Goal: Obtain resource: Download file/media

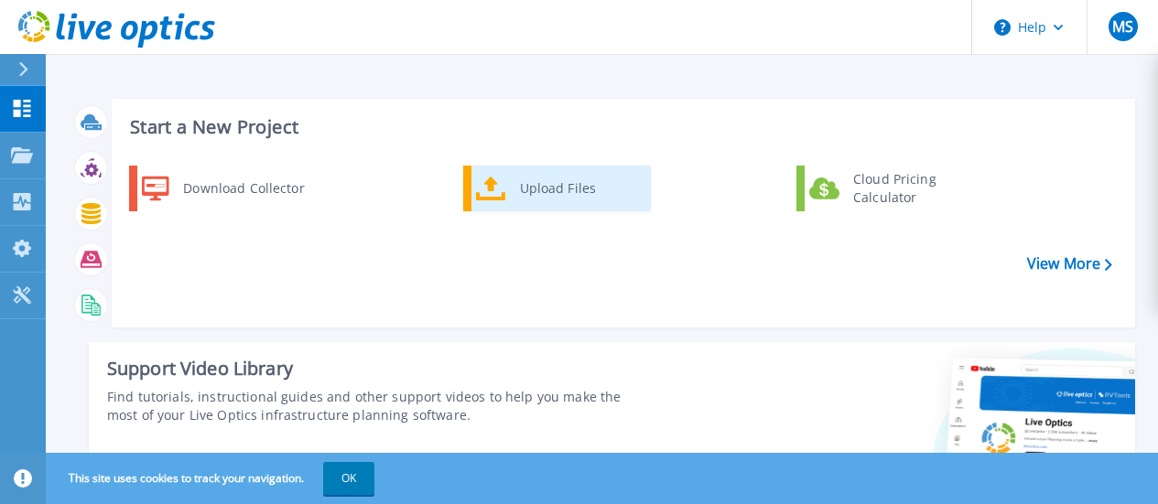
click at [534, 184] on div "Upload Files" at bounding box center [578, 188] width 135 height 37
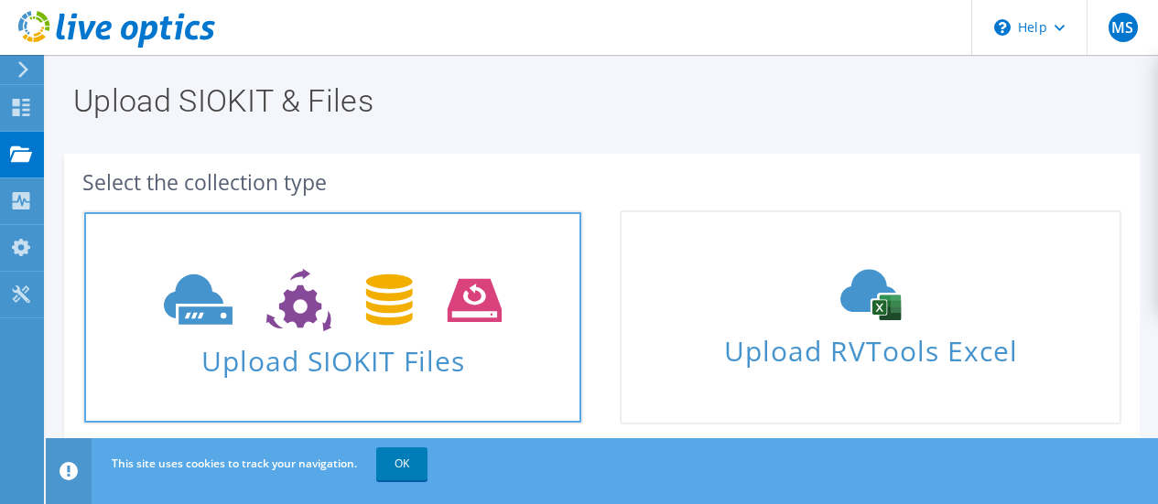
click at [388, 351] on span "Upload SIOKIT Files" at bounding box center [332, 355] width 497 height 39
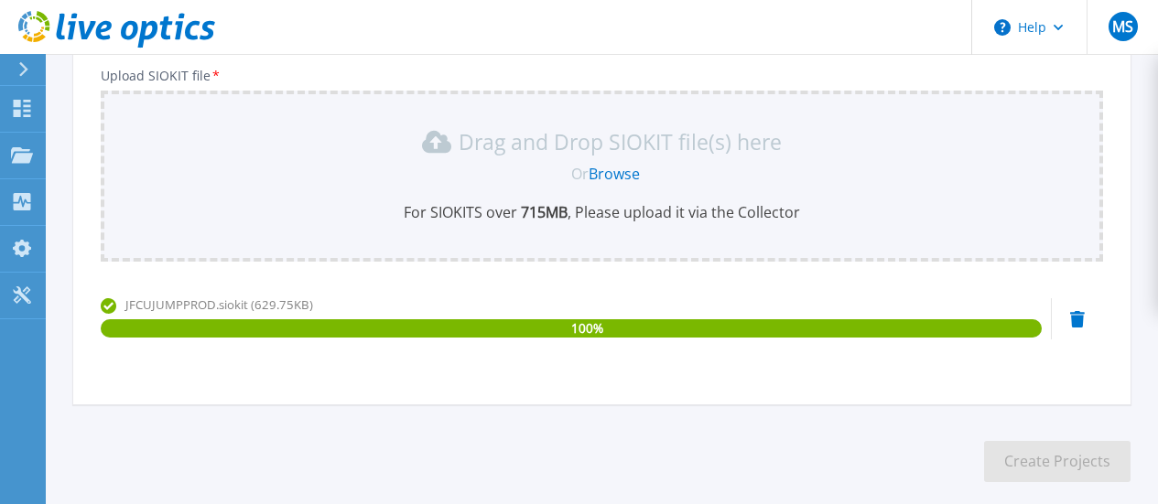
scroll to position [128, 0]
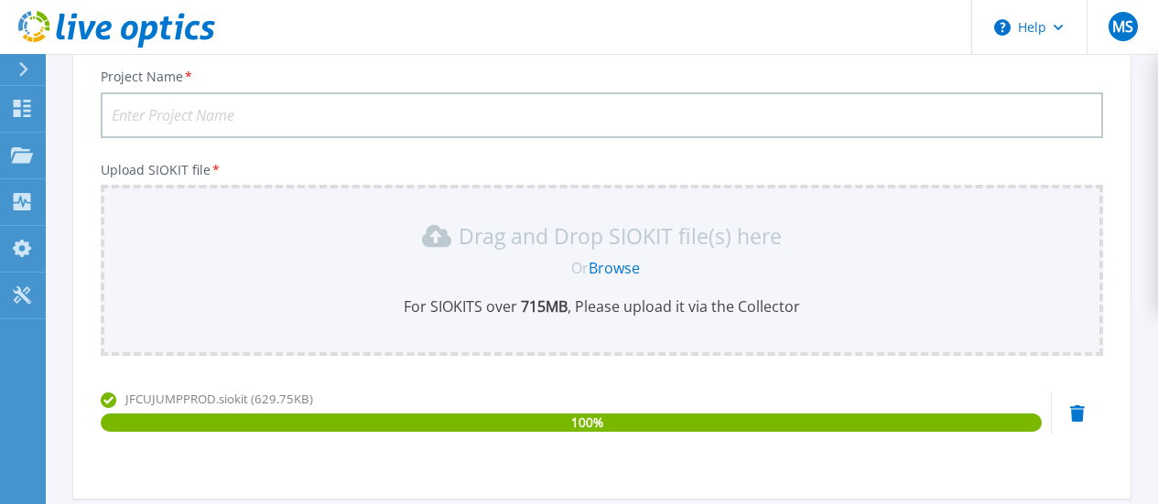
click at [590, 117] on input "Project Name *" at bounding box center [602, 115] width 1002 height 46
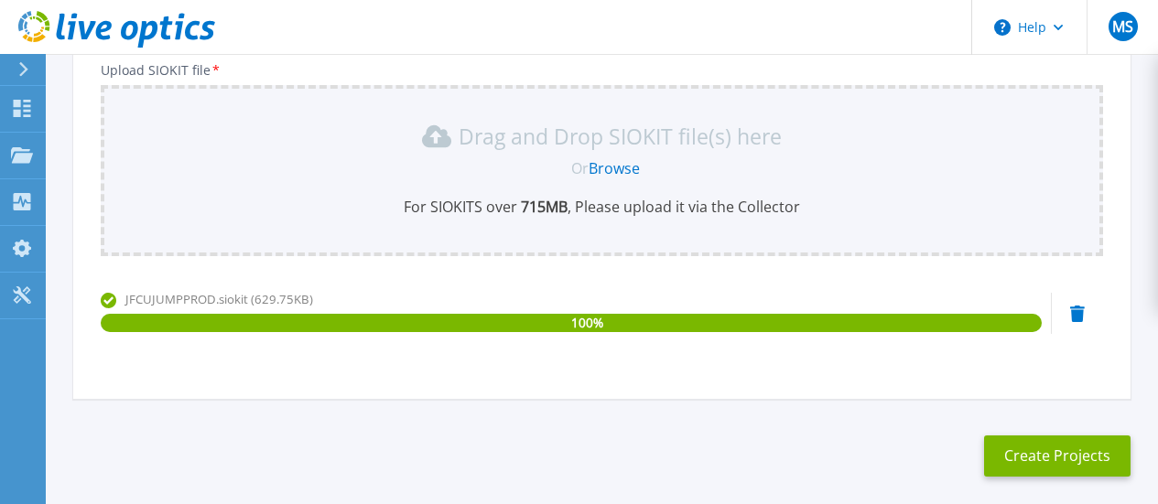
scroll to position [311, 0]
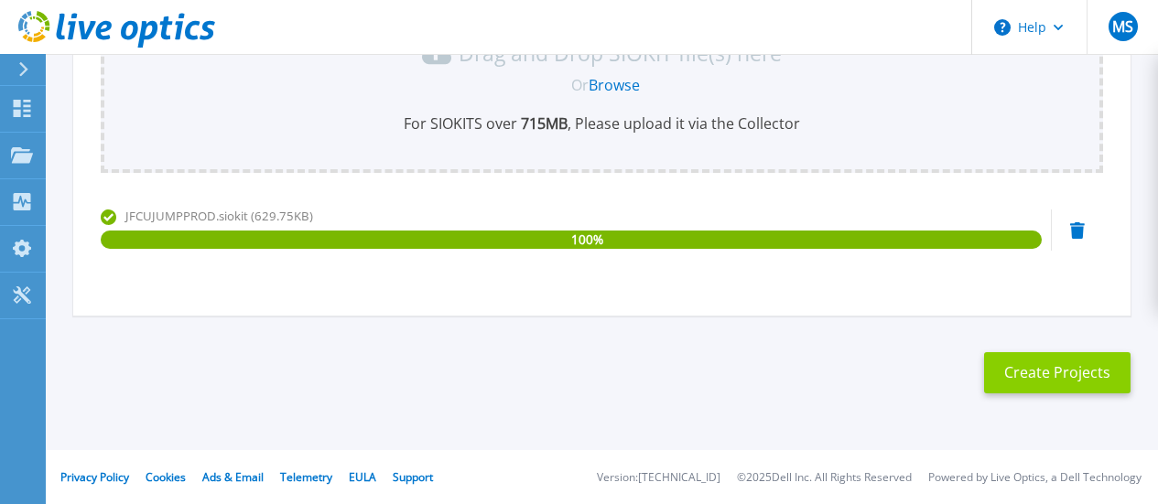
type input "Jovia-9-4-25"
click at [1058, 378] on button "Create Projects" at bounding box center [1057, 372] width 146 height 41
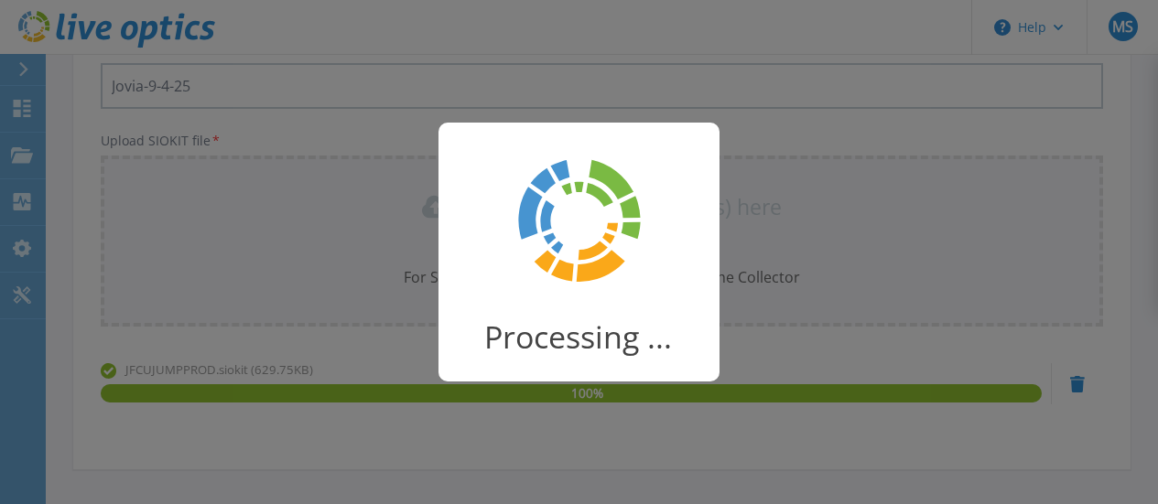
scroll to position [128, 0]
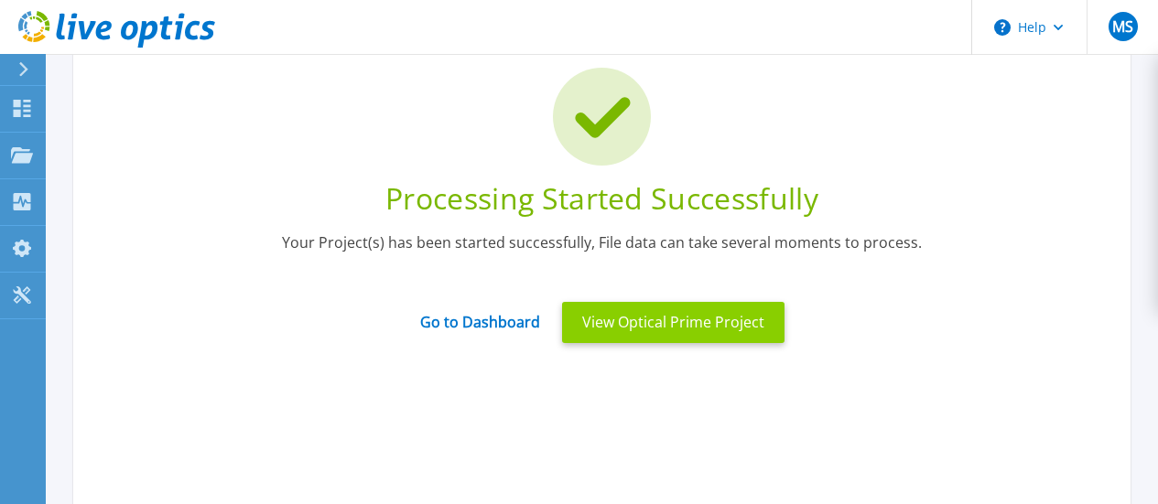
click at [604, 320] on button "View Optical Prime Project" at bounding box center [673, 322] width 222 height 41
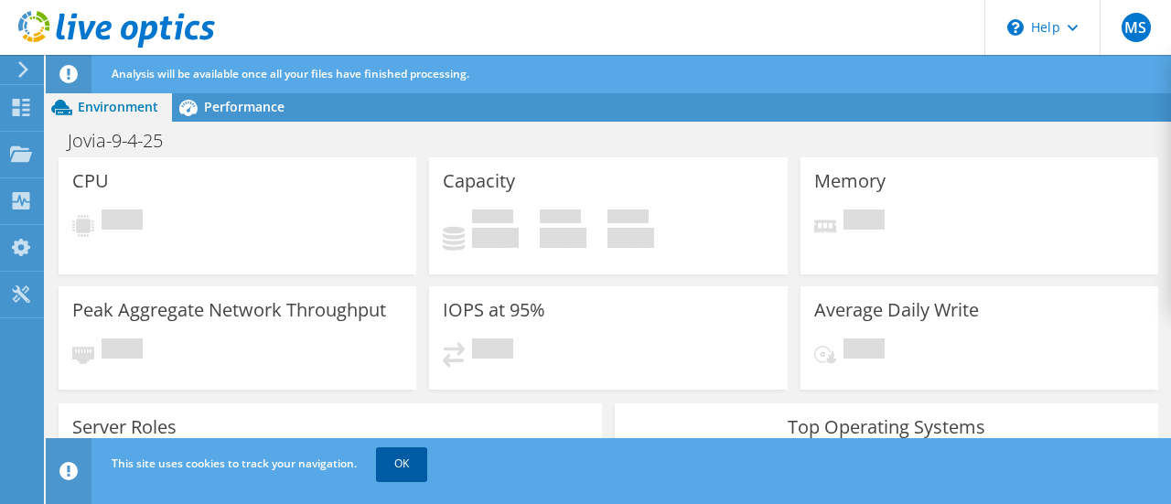
click at [413, 462] on link "OK" at bounding box center [401, 464] width 51 height 33
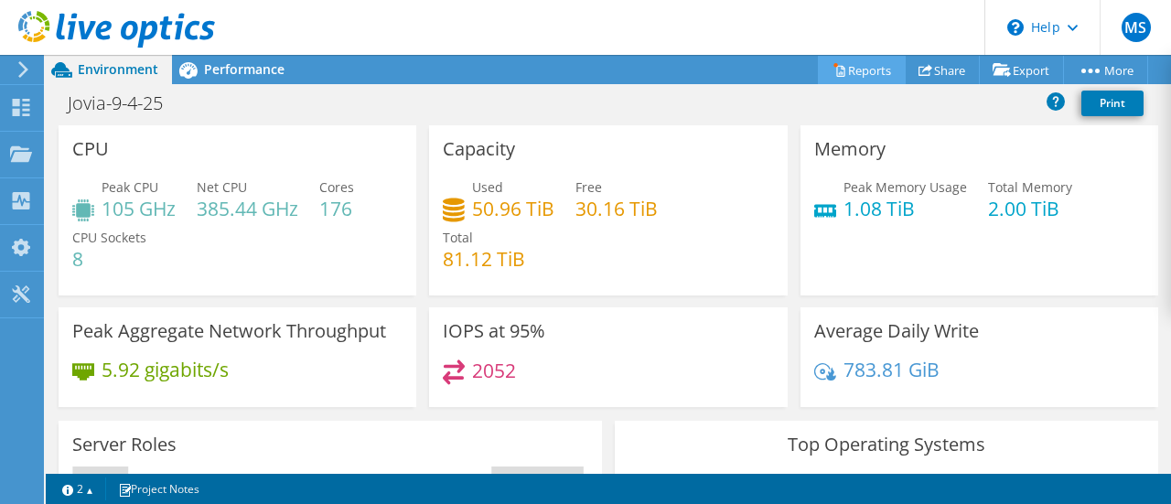
click at [874, 66] on link "Reports" at bounding box center [862, 70] width 88 height 28
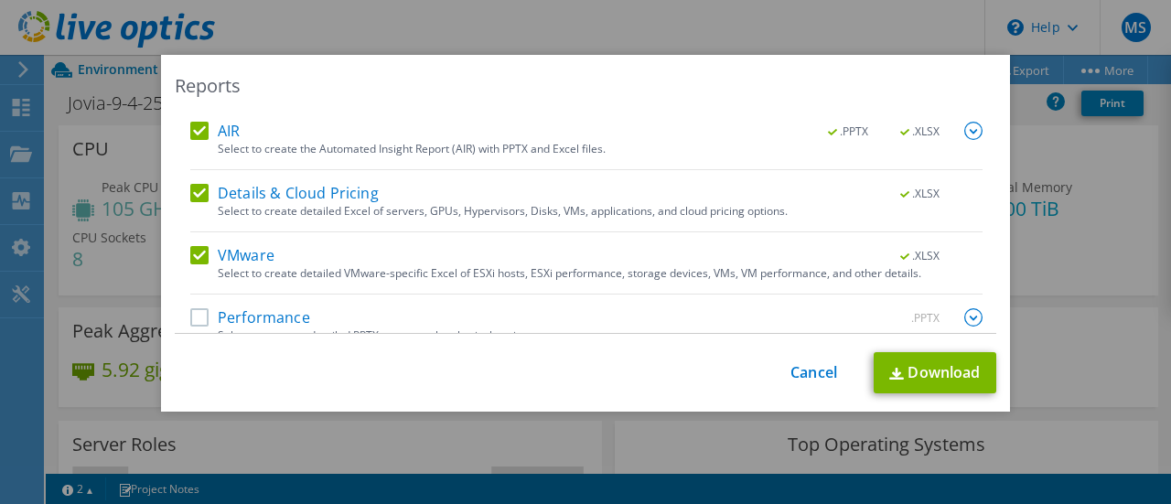
scroll to position [118, 0]
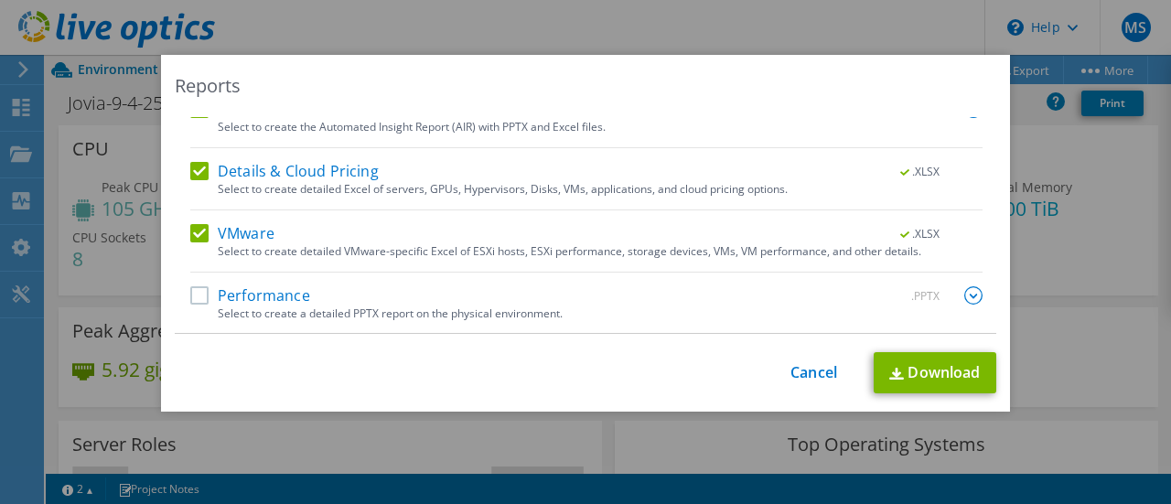
click at [194, 296] on label "Performance" at bounding box center [250, 295] width 120 height 18
click at [0, 0] on input "Performance" at bounding box center [0, 0] width 0 height 0
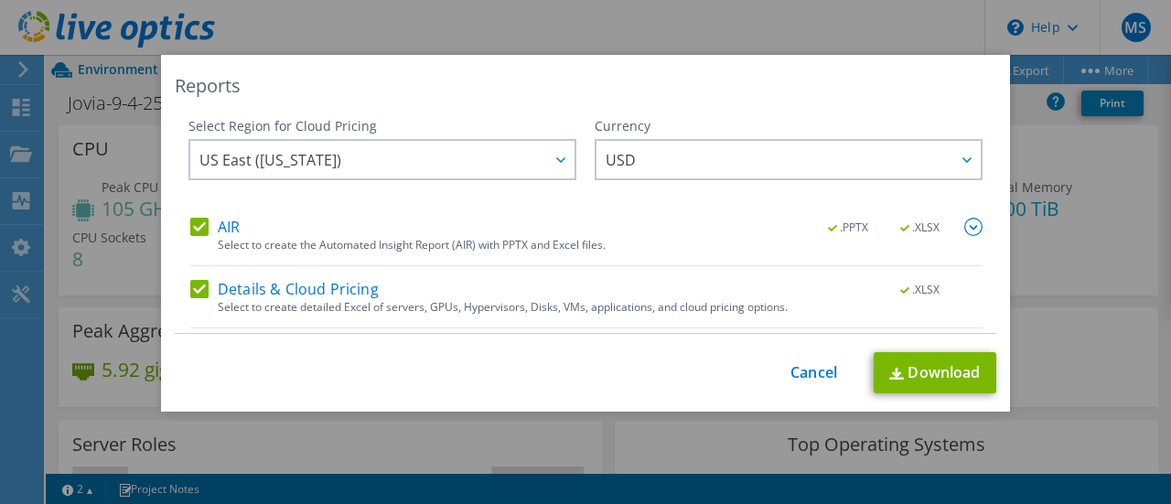
scroll to position [0, 0]
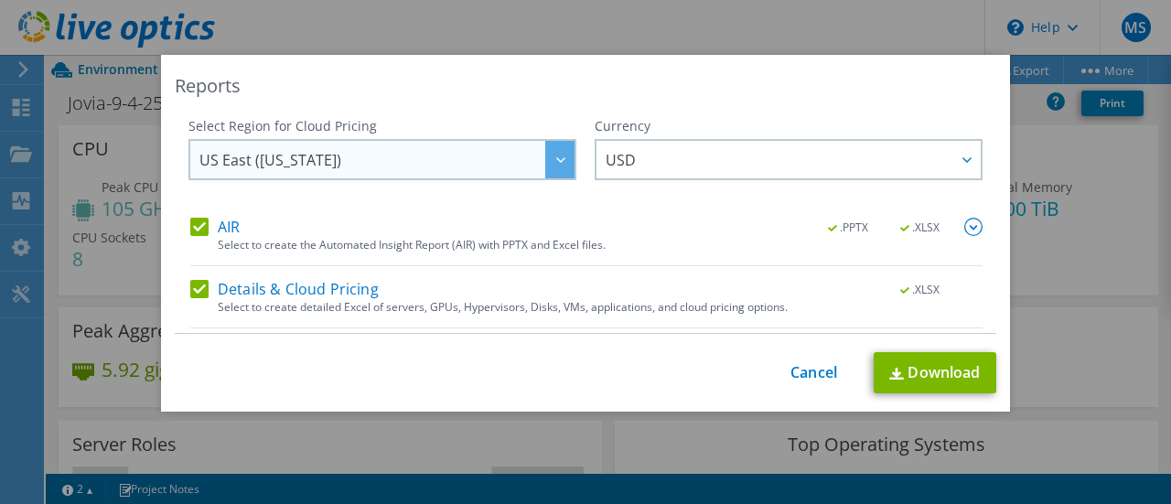
click at [545, 157] on div at bounding box center [559, 160] width 29 height 38
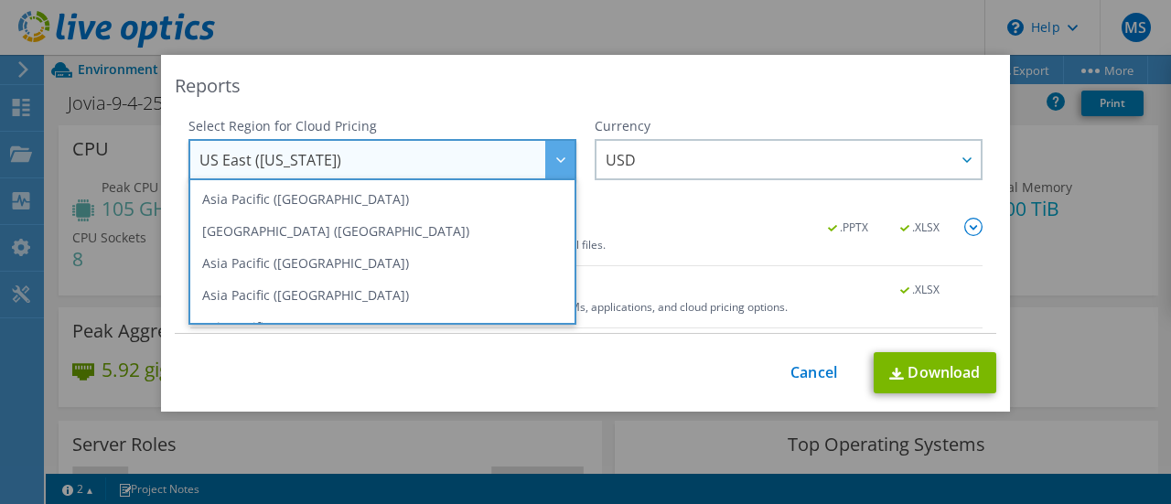
click at [545, 157] on div at bounding box center [559, 160] width 29 height 38
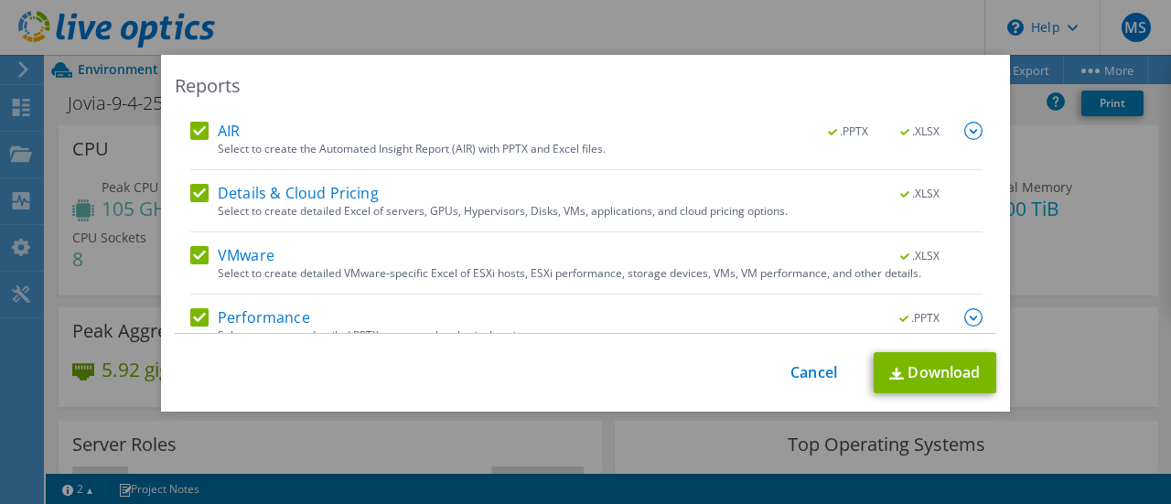
scroll to position [118, 0]
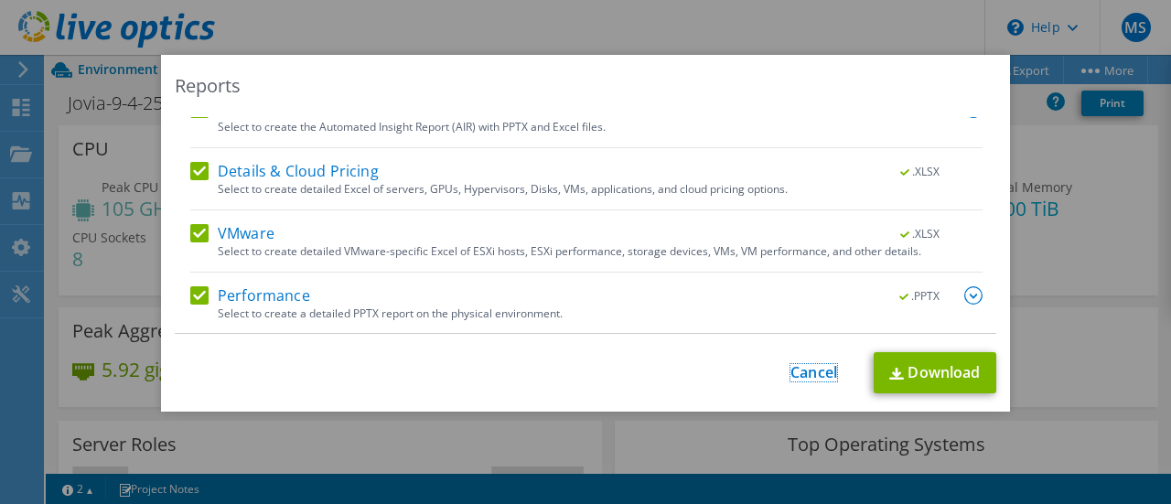
click at [808, 374] on link "Cancel" at bounding box center [814, 372] width 47 height 17
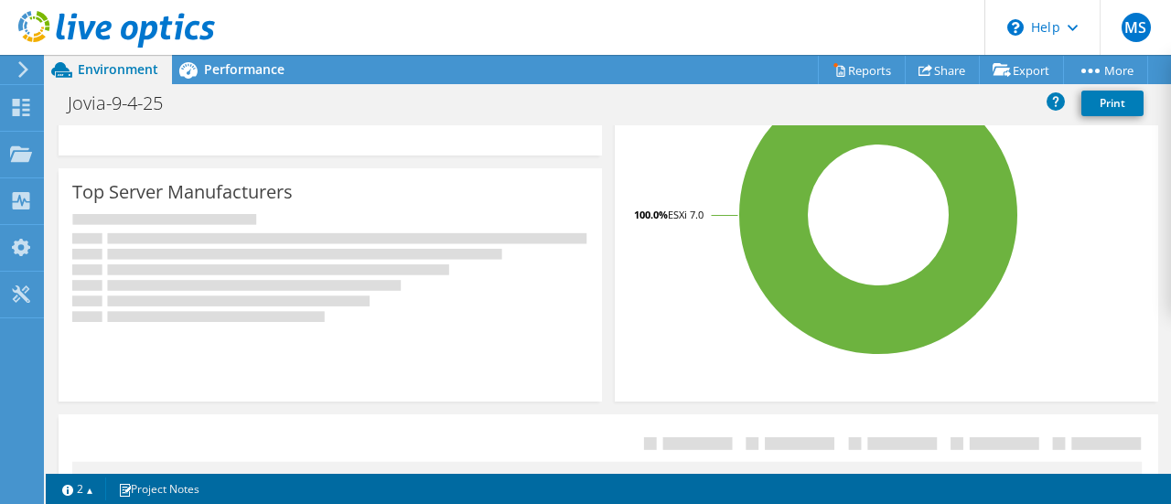
scroll to position [0, 0]
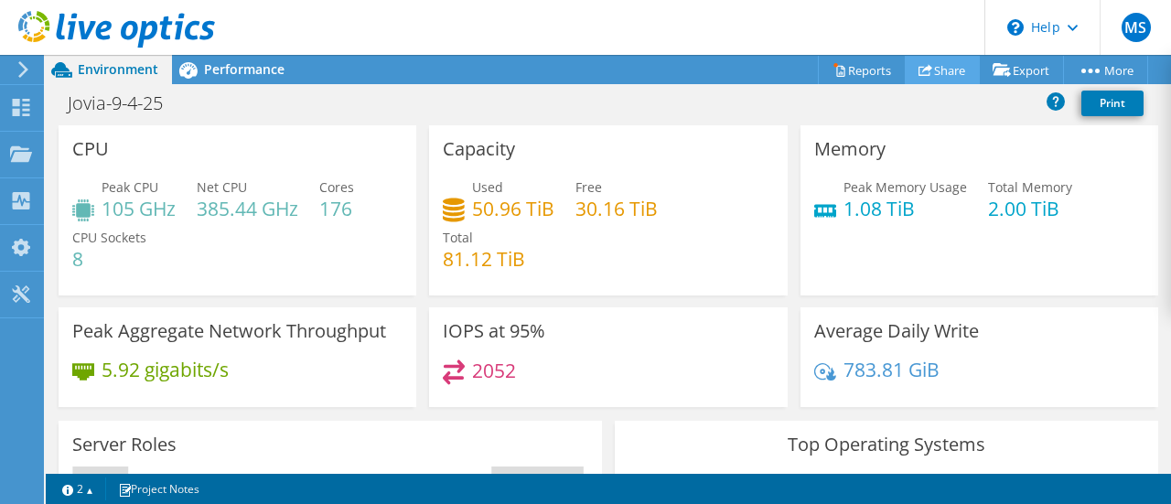
click at [935, 71] on link "Share" at bounding box center [942, 70] width 75 height 28
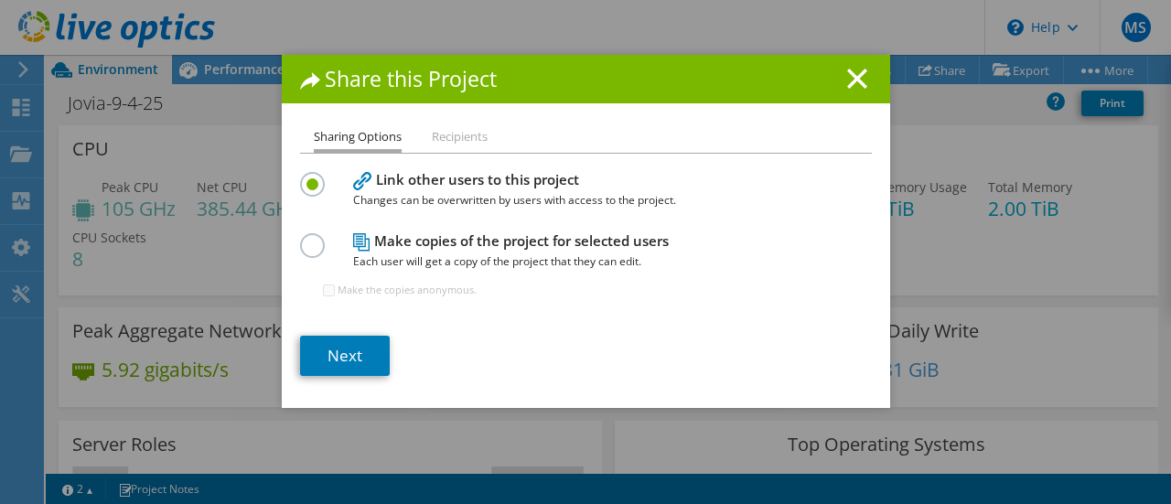
click at [836, 76] on h1 "Share this Project" at bounding box center [586, 79] width 572 height 21
click at [858, 82] on icon at bounding box center [858, 79] width 20 height 20
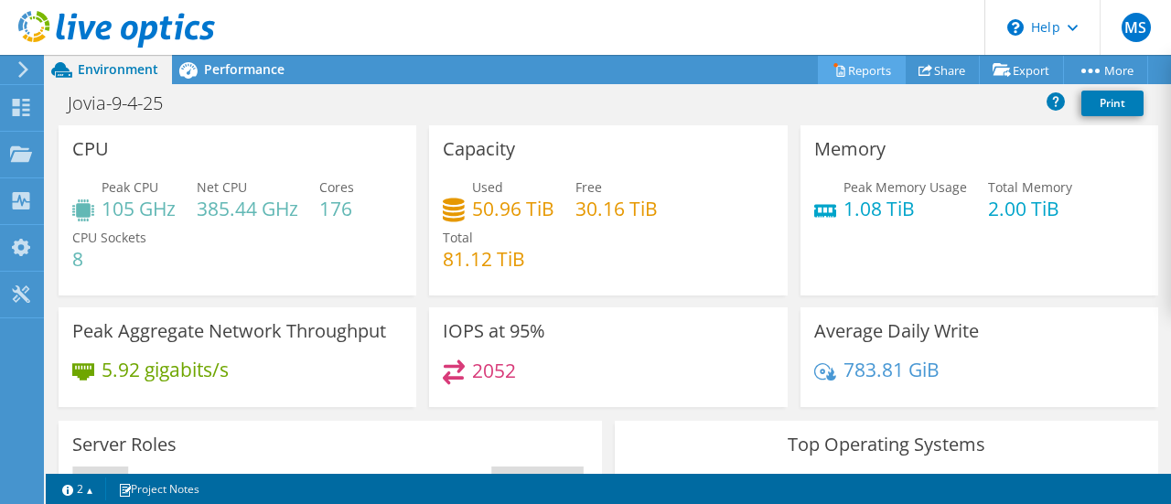
click at [833, 65] on icon at bounding box center [840, 70] width 14 height 14
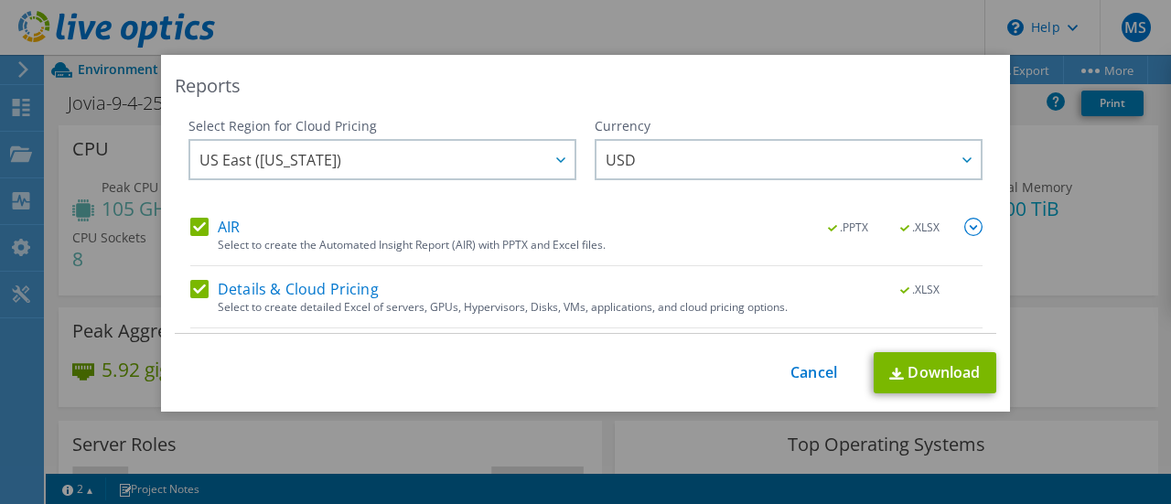
click at [965, 219] on img at bounding box center [974, 227] width 18 height 18
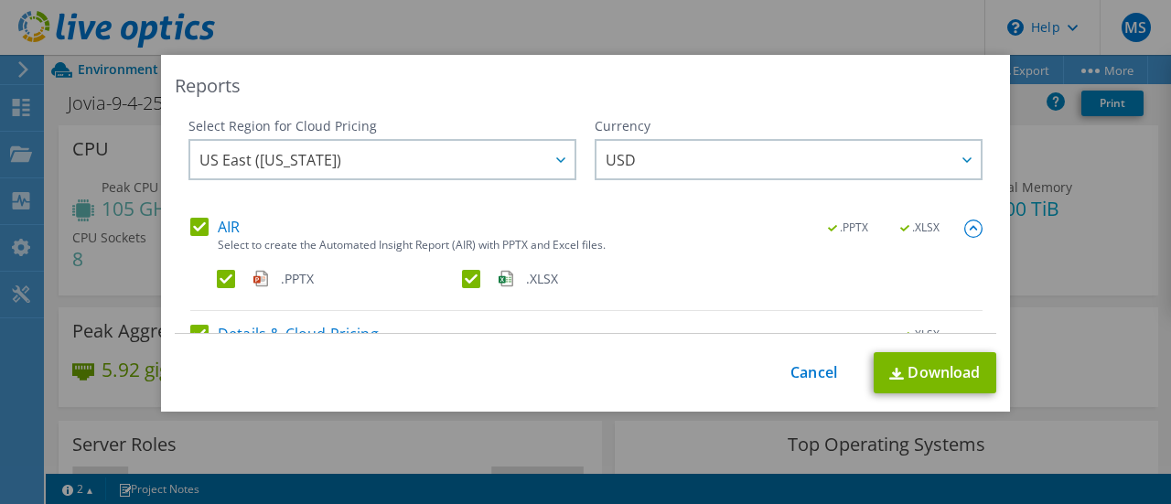
click at [965, 220] on img at bounding box center [974, 229] width 18 height 18
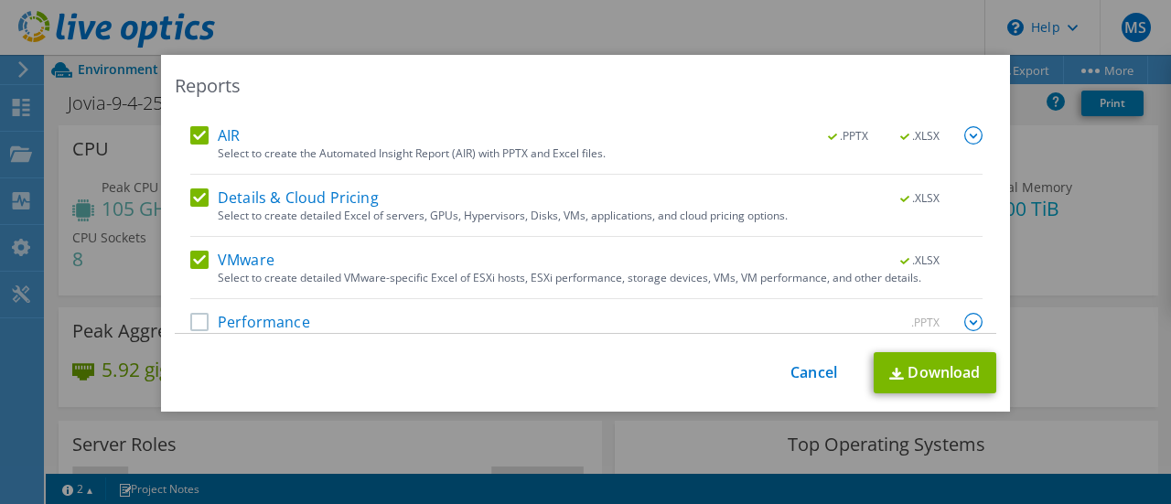
scroll to position [118, 0]
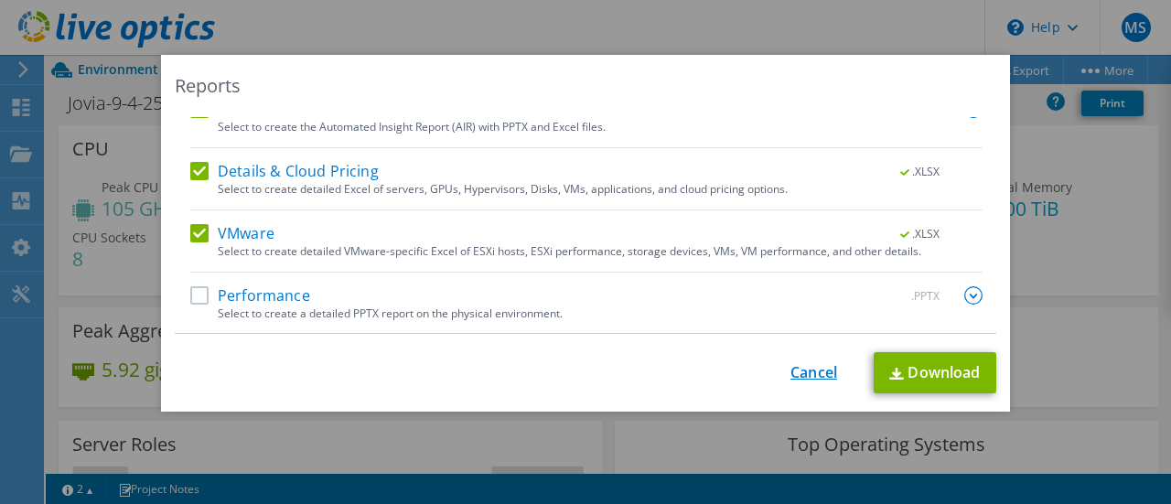
click at [791, 371] on link "Cancel" at bounding box center [814, 372] width 47 height 17
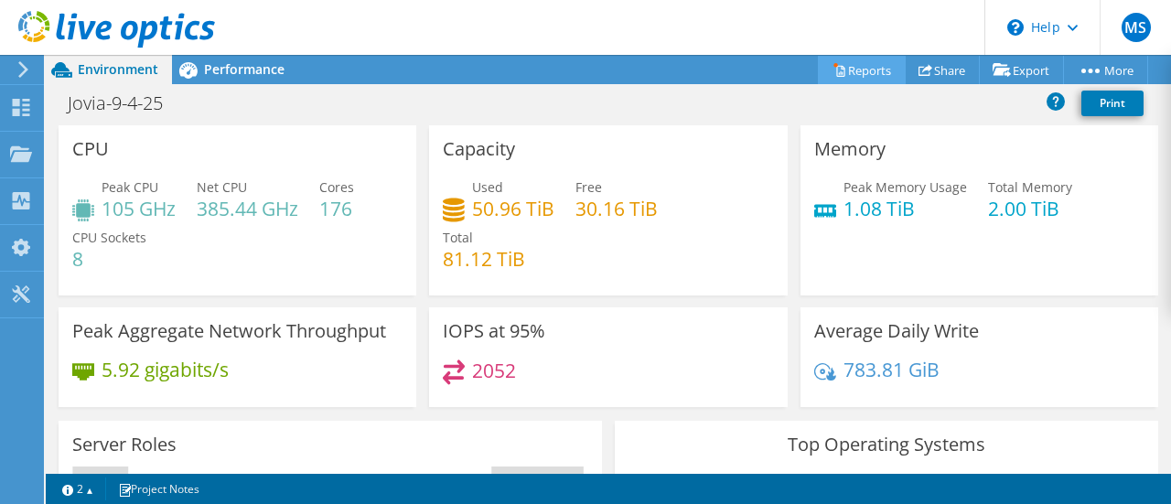
click at [848, 66] on link "Reports" at bounding box center [862, 70] width 88 height 28
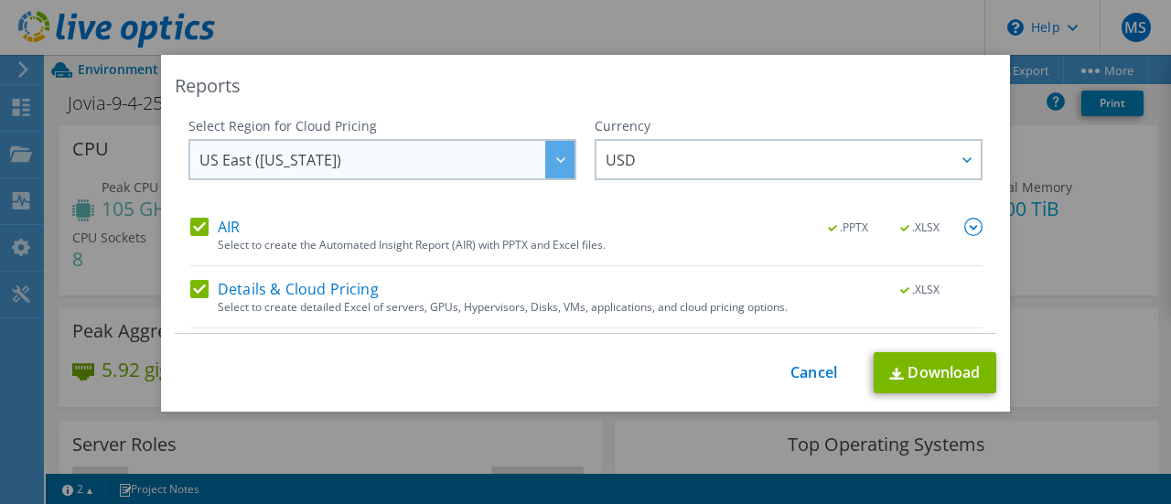
click at [548, 166] on div at bounding box center [559, 160] width 29 height 38
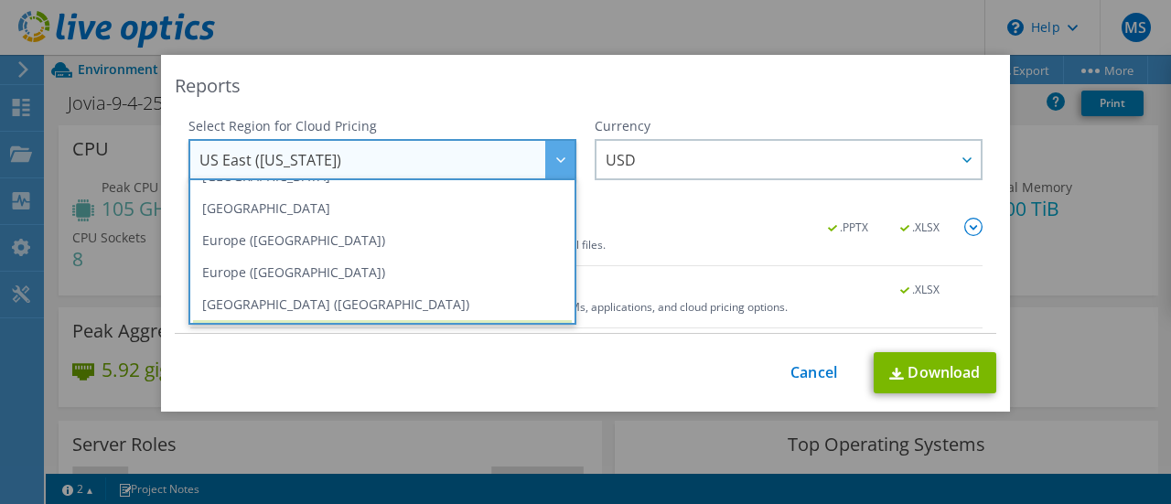
scroll to position [247, 0]
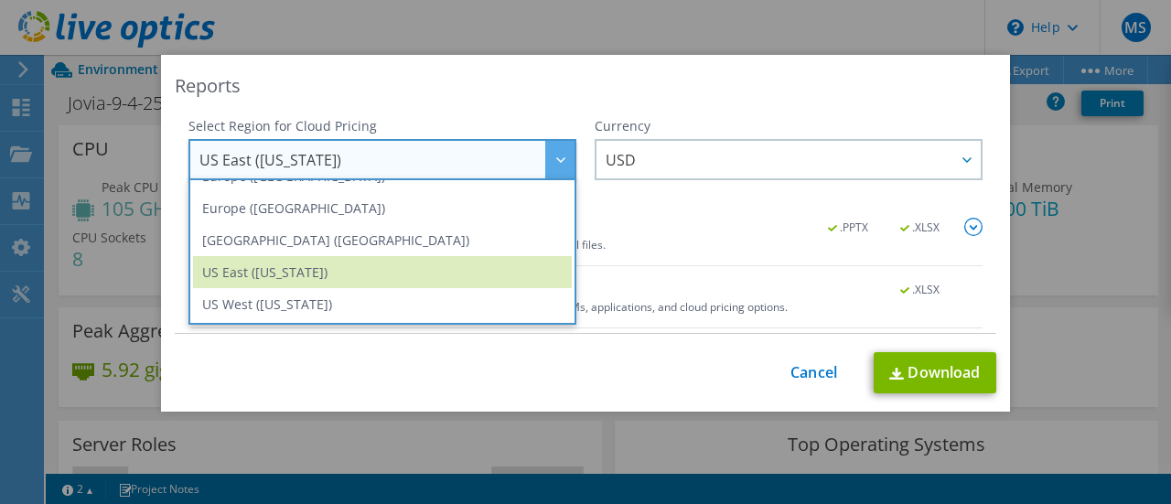
click at [576, 93] on div "Reports" at bounding box center [586, 86] width 822 height 26
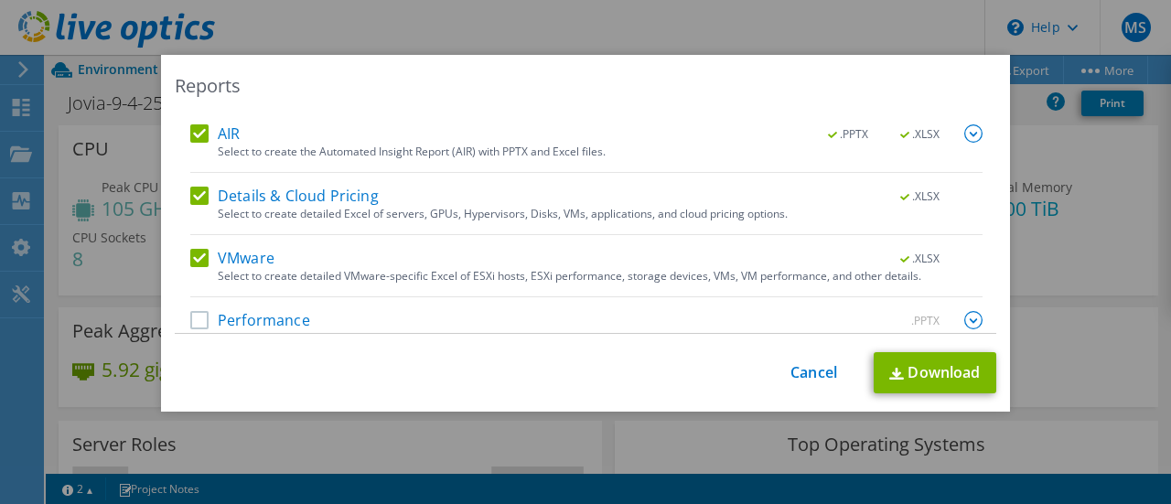
scroll to position [118, 0]
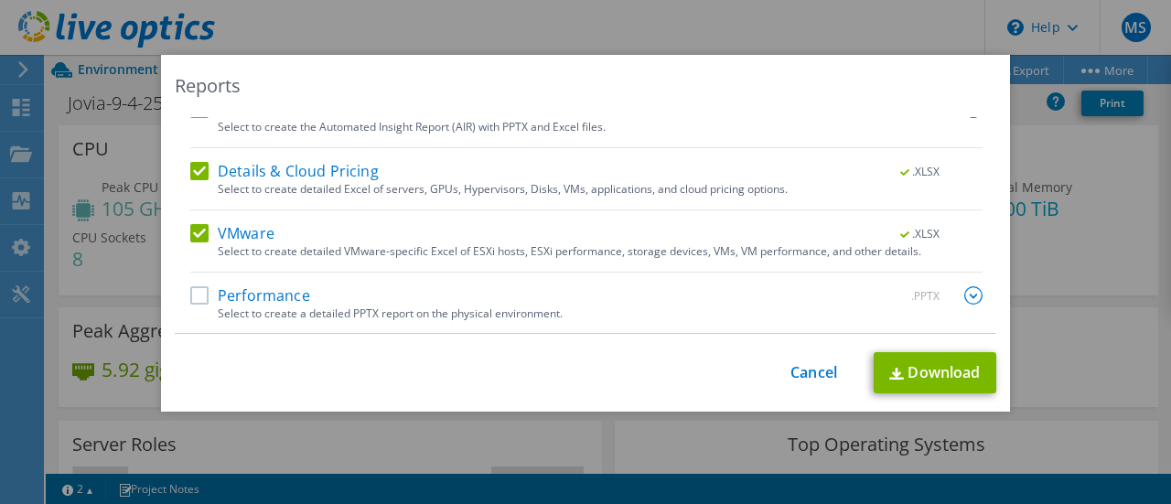
click at [190, 291] on label "Performance" at bounding box center [250, 295] width 120 height 18
click at [0, 0] on input "Performance" at bounding box center [0, 0] width 0 height 0
click at [965, 289] on img at bounding box center [974, 295] width 18 height 18
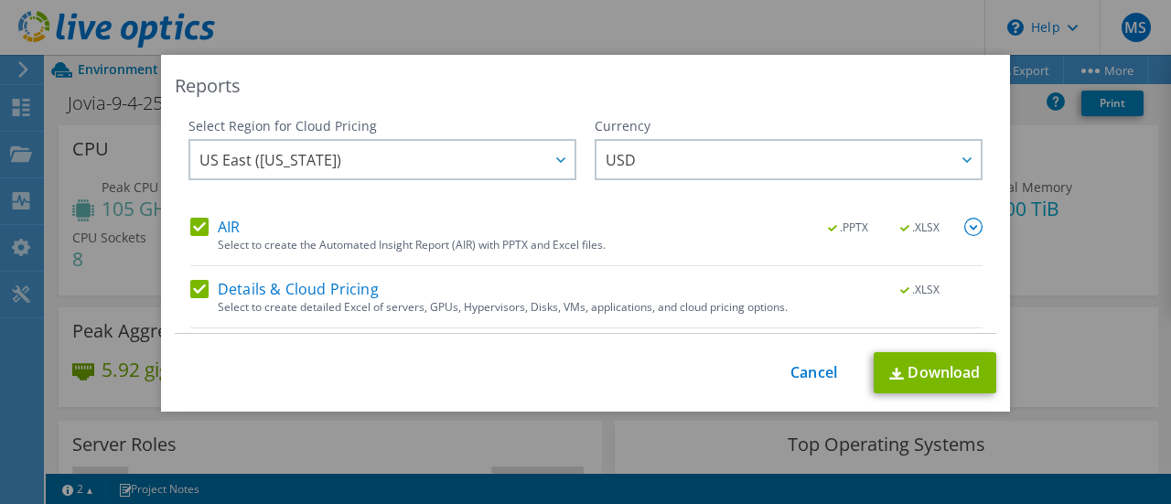
scroll to position [275, 0]
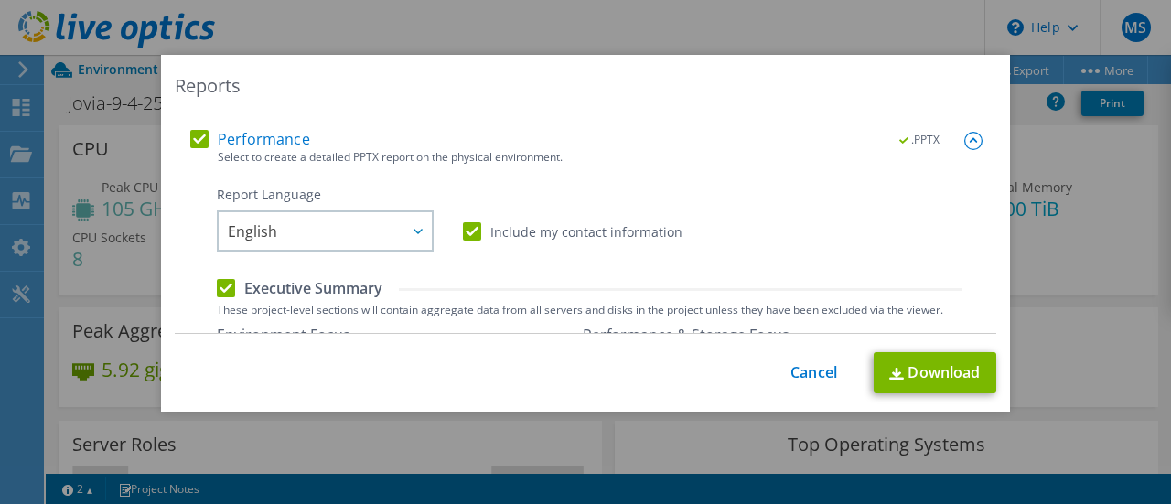
click at [897, 137] on span ".PPTX" at bounding box center [921, 140] width 70 height 13
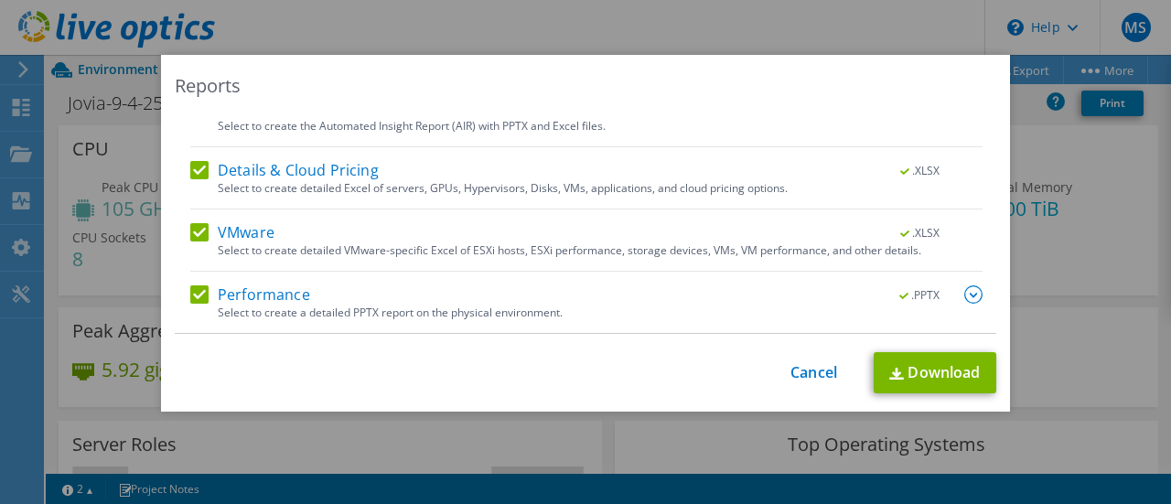
scroll to position [118, 0]
click at [965, 290] on img at bounding box center [974, 295] width 18 height 18
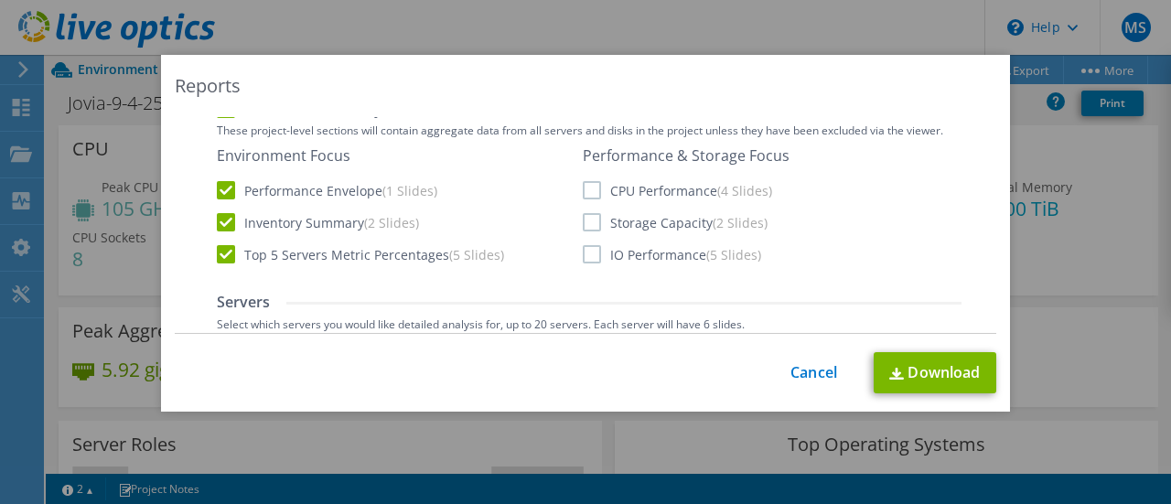
scroll to position [458, 0]
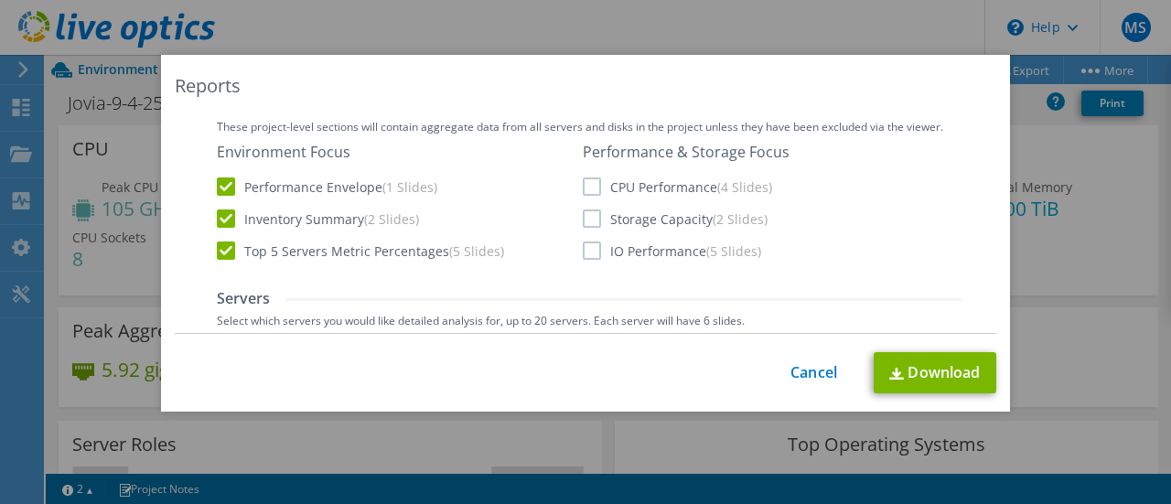
click at [588, 184] on label "CPU Performance (4 Slides)" at bounding box center [677, 187] width 189 height 18
click at [0, 0] on input "CPU Performance (4 Slides)" at bounding box center [0, 0] width 0 height 0
click at [594, 212] on label "Storage Capacity (2 Slides)" at bounding box center [675, 219] width 185 height 18
click at [0, 0] on input "Storage Capacity (2 Slides)" at bounding box center [0, 0] width 0 height 0
click at [590, 240] on div "Performance & Storage Focus CPU Performance (4 Slides) Storage Capacity (2 Slid…" at bounding box center [686, 201] width 207 height 117
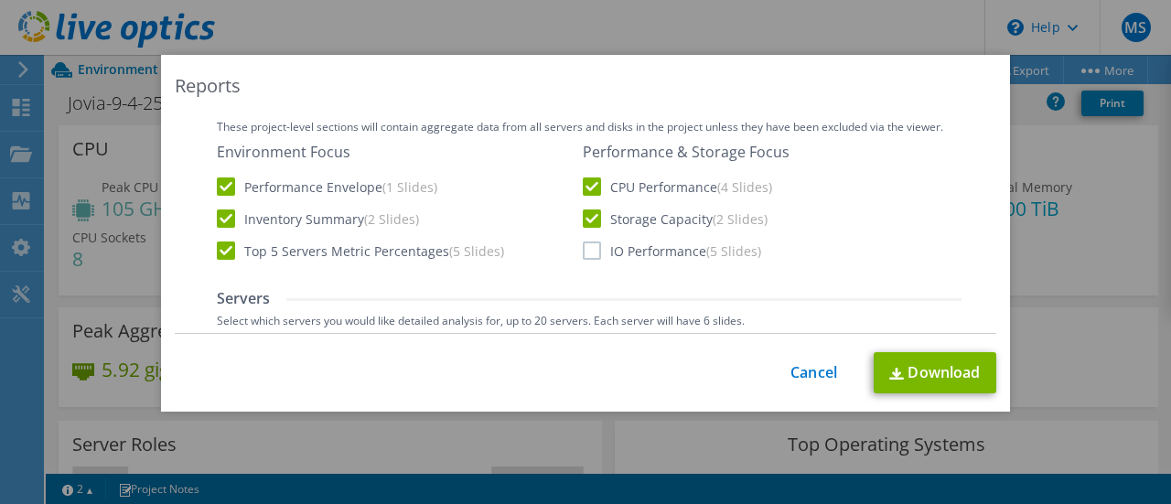
click at [588, 247] on label "IO Performance (5 Slides)" at bounding box center [672, 251] width 178 height 18
click at [0, 0] on input "IO Performance (5 Slides)" at bounding box center [0, 0] width 0 height 0
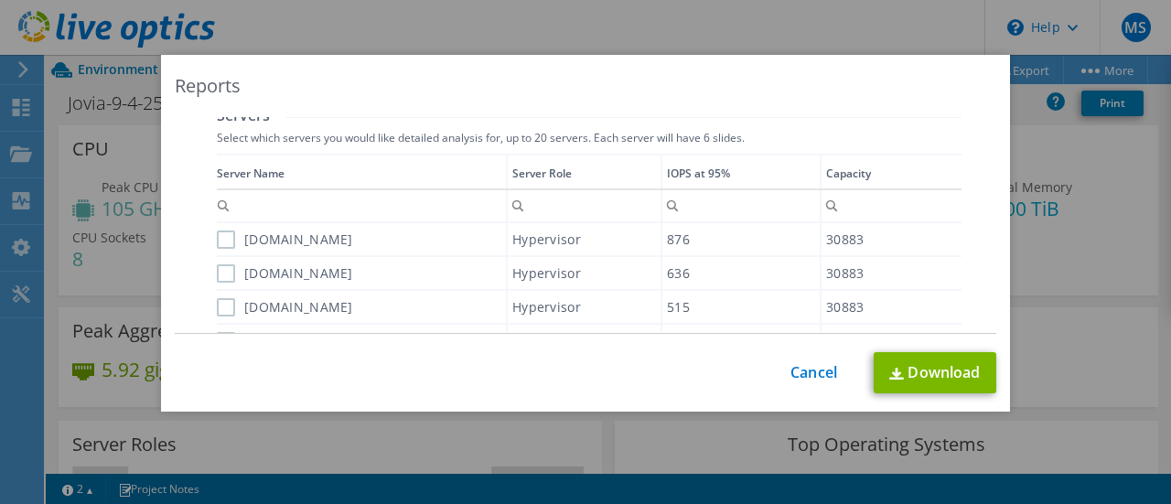
scroll to position [732, 0]
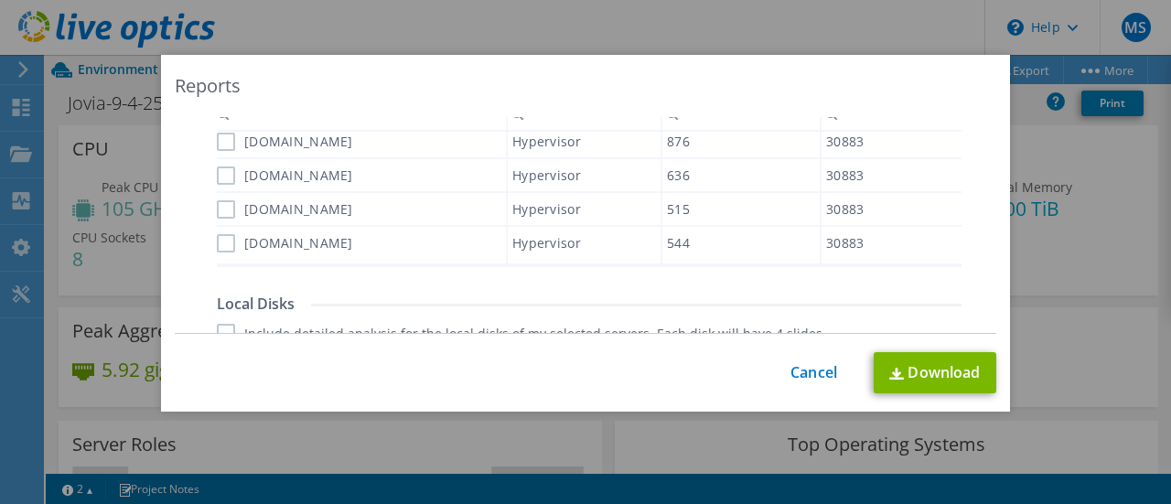
click at [219, 241] on label "[DOMAIN_NAME]" at bounding box center [285, 243] width 136 height 18
click at [0, 0] on input "[DOMAIN_NAME]" at bounding box center [0, 0] width 0 height 0
click at [217, 214] on label "[DOMAIN_NAME]" at bounding box center [285, 209] width 136 height 18
click at [0, 0] on input "[DOMAIN_NAME]" at bounding box center [0, 0] width 0 height 0
drag, startPoint x: 219, startPoint y: 174, endPoint x: 220, endPoint y: 163, distance: 11.0
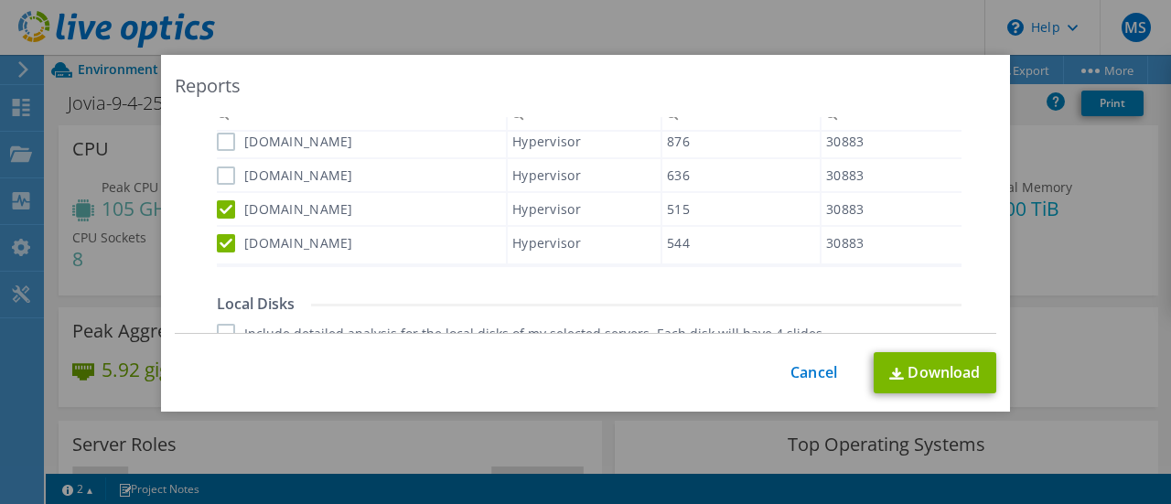
click at [219, 173] on label "[DOMAIN_NAME]" at bounding box center [285, 176] width 136 height 18
click at [0, 0] on input "[DOMAIN_NAME]" at bounding box center [0, 0] width 0 height 0
click at [222, 144] on label "[DOMAIN_NAME]" at bounding box center [285, 142] width 136 height 18
click at [0, 0] on input "[DOMAIN_NAME]" at bounding box center [0, 0] width 0 height 0
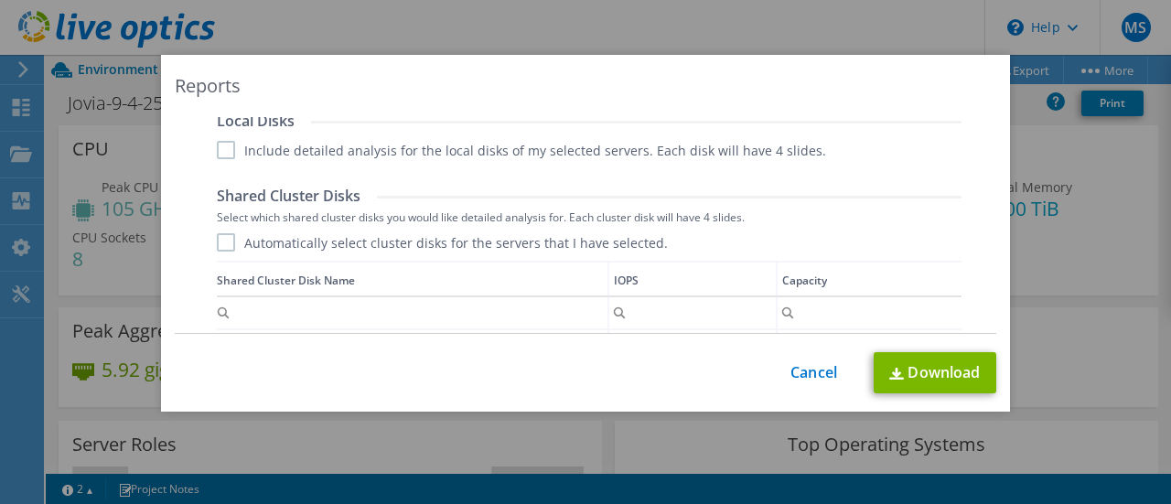
click at [222, 152] on label "Include detailed analysis for the local disks of my selected servers. Each disk…" at bounding box center [522, 150] width 610 height 18
click at [0, 0] on input "Include detailed analysis for the local disks of my selected servers. Each disk…" at bounding box center [0, 0] width 0 height 0
click at [222, 243] on label "Automatically select cluster disks for the servers that I have selected." at bounding box center [442, 242] width 451 height 18
click at [0, 0] on input "Automatically select cluster disks for the servers that I have selected." at bounding box center [0, 0] width 0 height 0
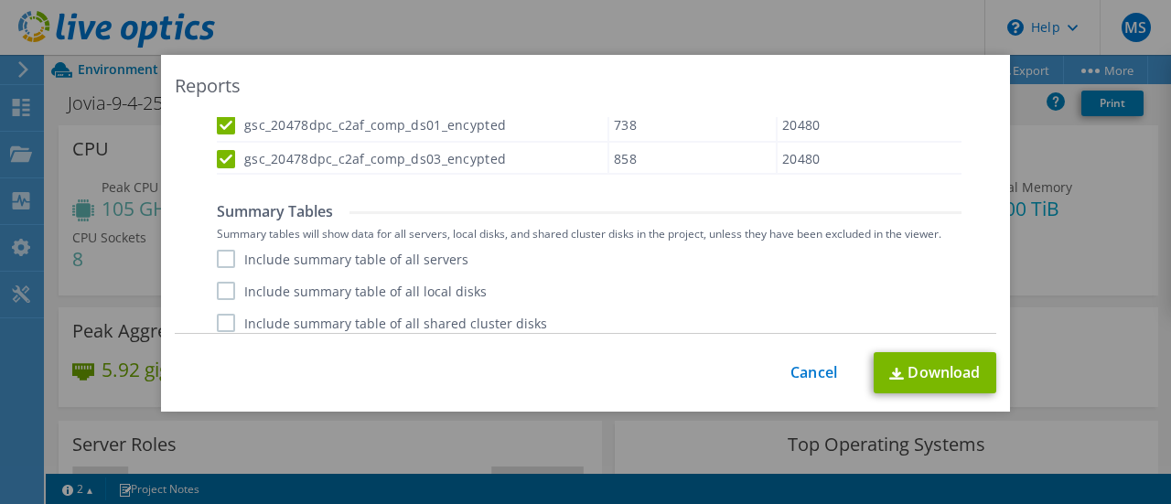
scroll to position [1250, 0]
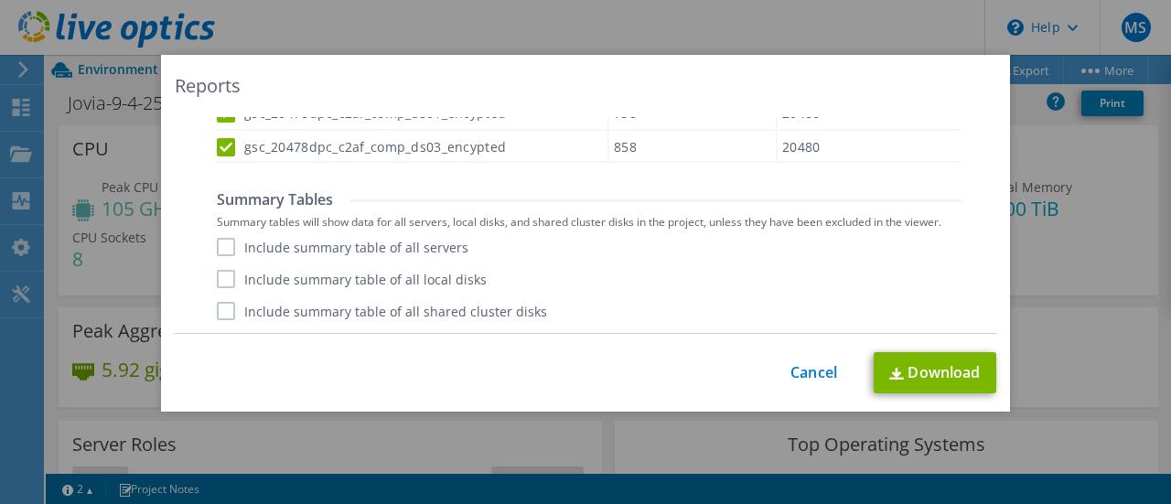
click at [222, 245] on label "Include summary table of all servers" at bounding box center [343, 247] width 252 height 18
click at [0, 0] on input "Include summary table of all servers" at bounding box center [0, 0] width 0 height 0
click at [231, 271] on label "Include summary table of all local disks" at bounding box center [352, 279] width 270 height 18
click at [0, 0] on input "Include summary table of all local disks" at bounding box center [0, 0] width 0 height 0
click at [226, 306] on label "Include summary table of all shared cluster disks" at bounding box center [382, 311] width 330 height 18
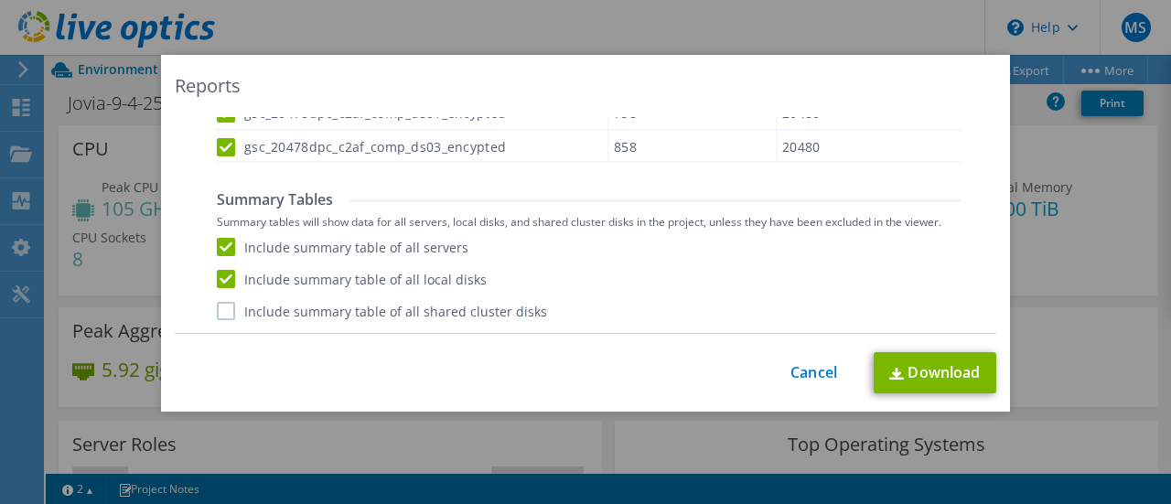
click at [0, 0] on input "Include summary table of all shared cluster disks" at bounding box center [0, 0] width 0 height 0
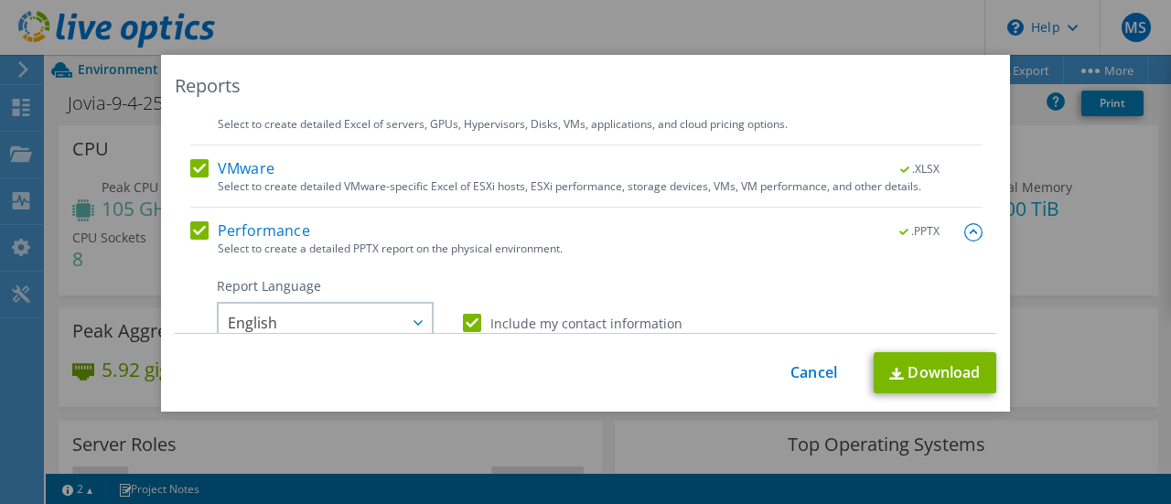
scroll to position [366, 0]
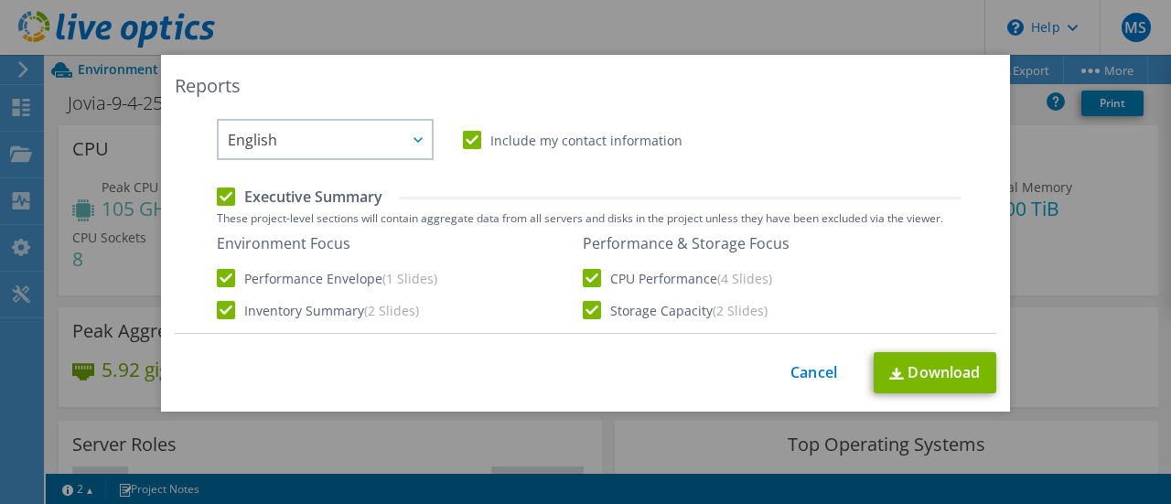
click at [470, 138] on label "Include my contact information" at bounding box center [573, 140] width 220 height 18
click at [0, 0] on input "Include my contact information" at bounding box center [0, 0] width 0 height 0
click at [463, 147] on label "Include my contact information" at bounding box center [573, 140] width 220 height 18
click at [0, 0] on input "Include my contact information" at bounding box center [0, 0] width 0 height 0
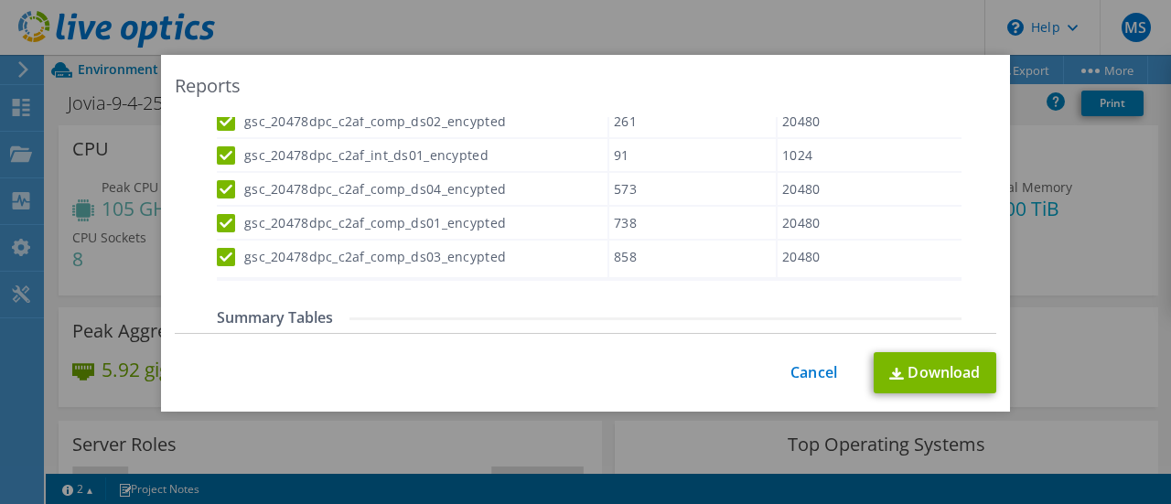
scroll to position [1250, 0]
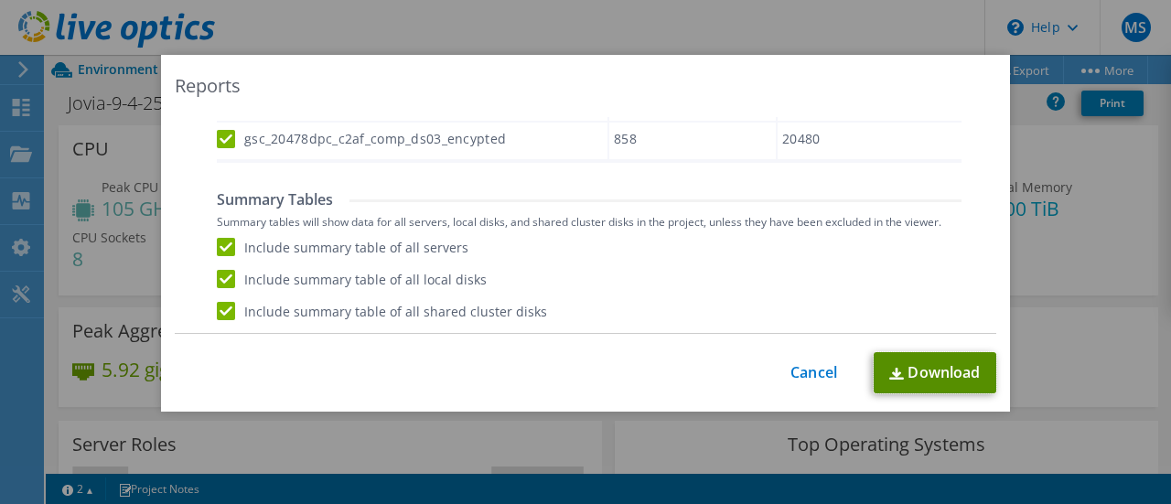
click at [916, 377] on link "Download" at bounding box center [935, 372] width 123 height 41
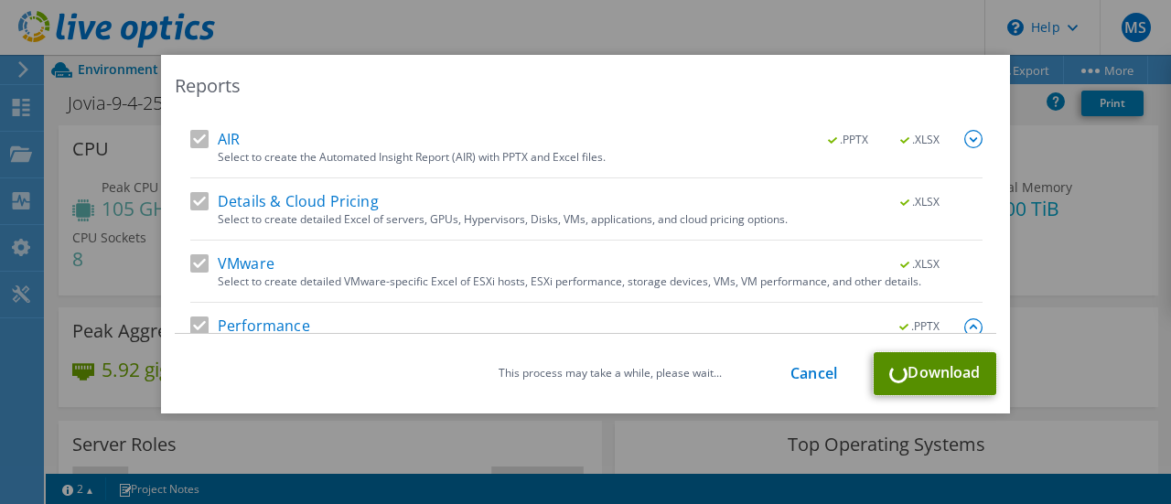
scroll to position [92, 0]
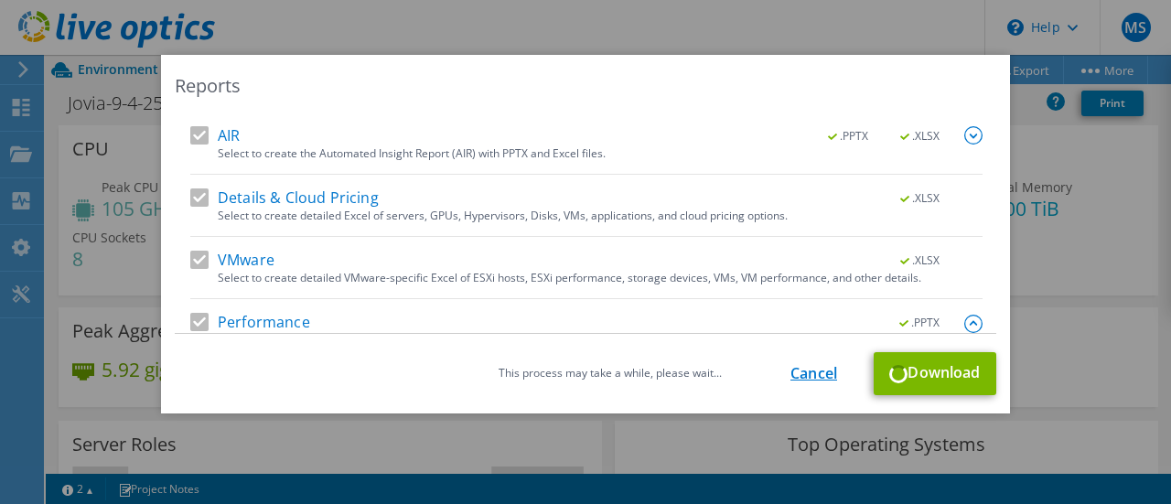
click at [804, 372] on link "Cancel" at bounding box center [814, 373] width 47 height 17
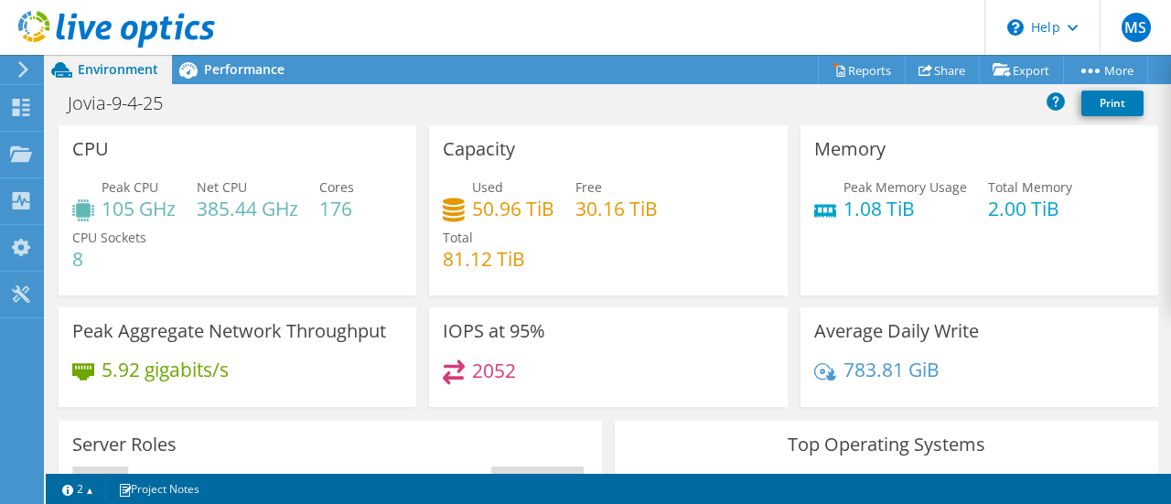
click at [26, 70] on use at bounding box center [23, 69] width 10 height 16
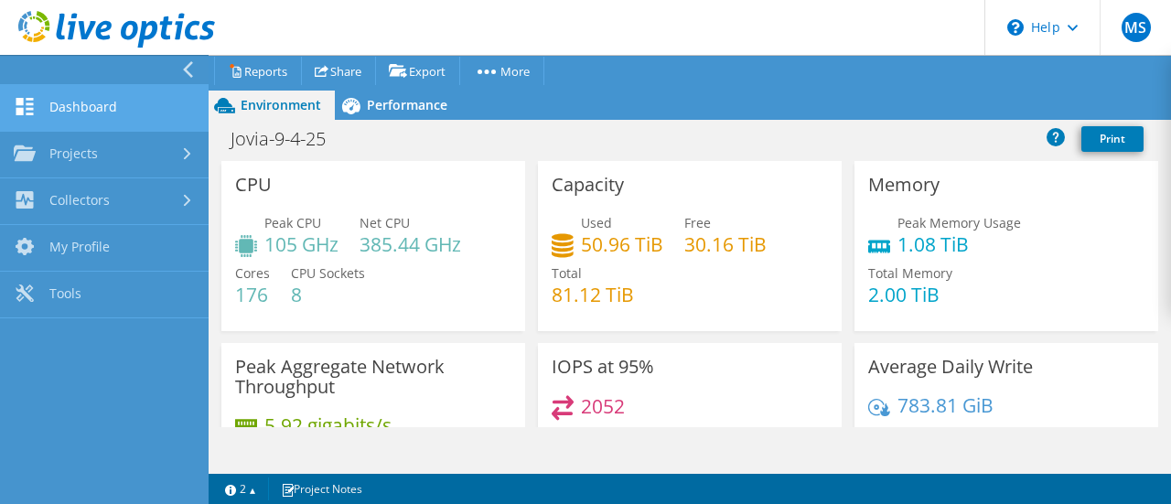
click at [73, 108] on link "Dashboard" at bounding box center [104, 108] width 209 height 47
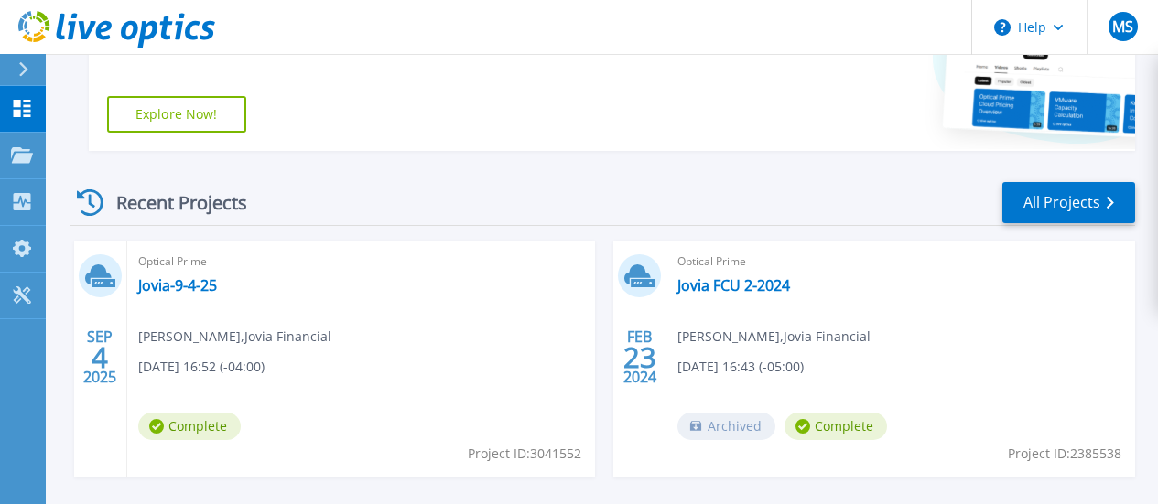
scroll to position [458, 0]
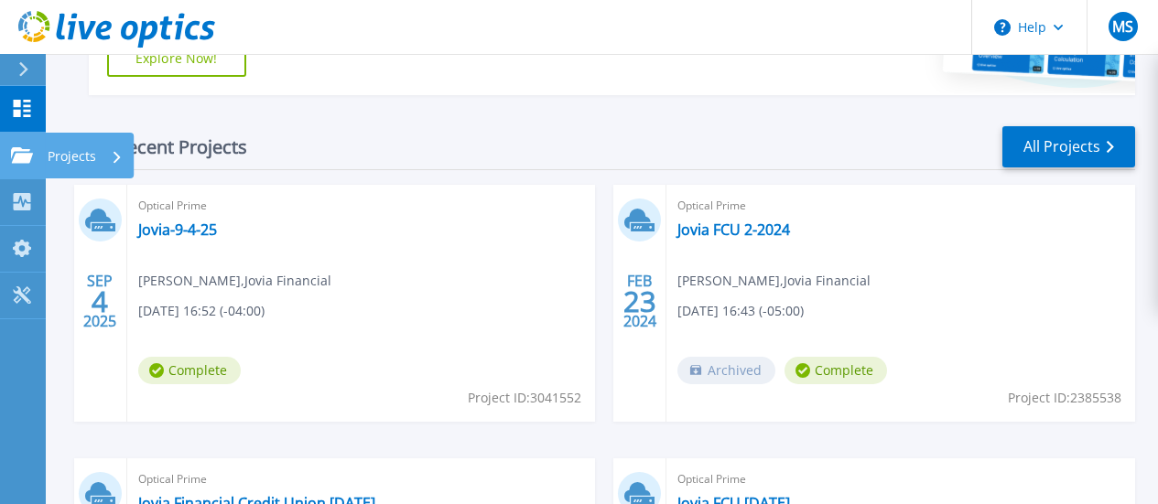
click at [71, 155] on p "Projects" at bounding box center [72, 157] width 49 height 48
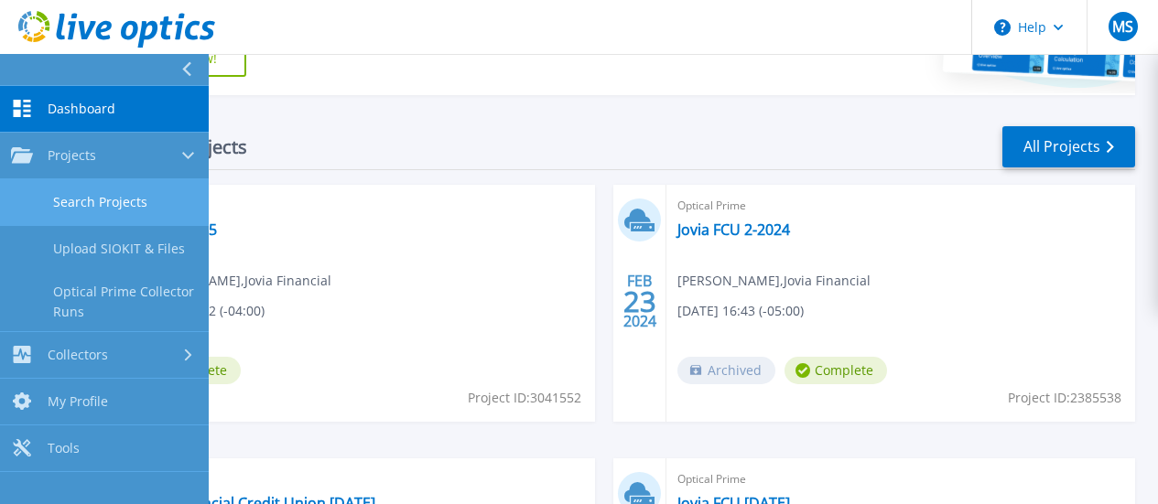
click at [110, 199] on link "Search Projects" at bounding box center [104, 202] width 209 height 47
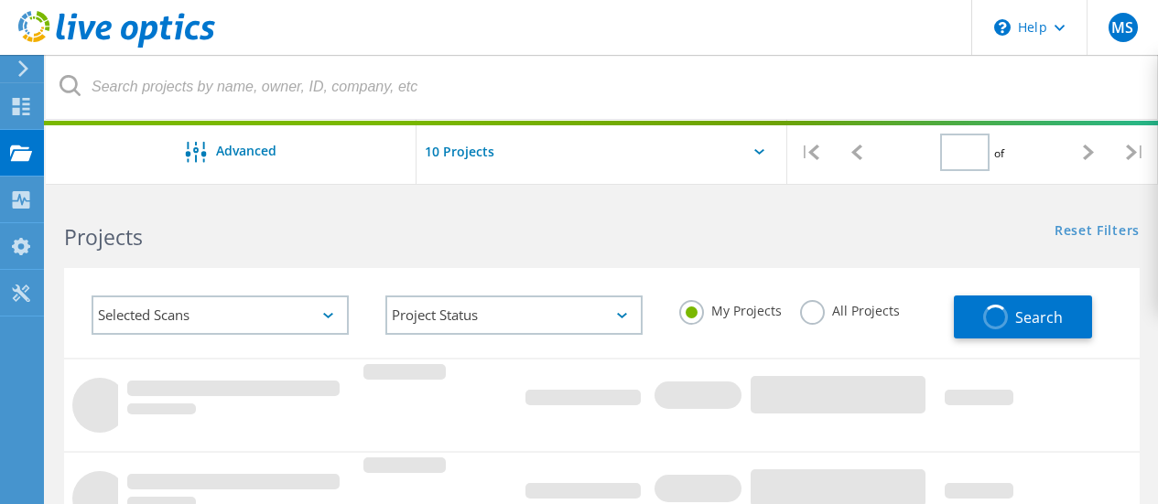
type input "1"
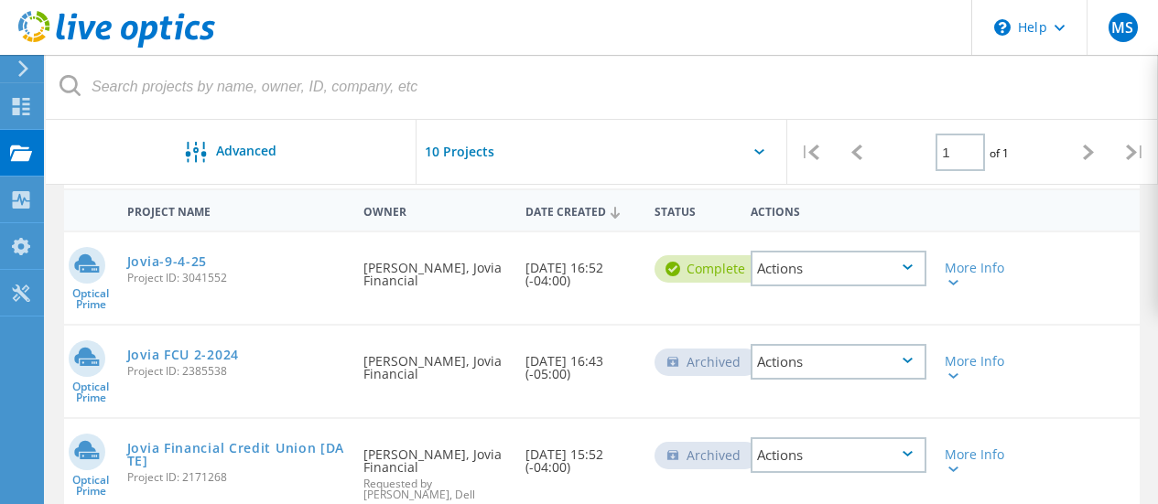
scroll to position [183, 0]
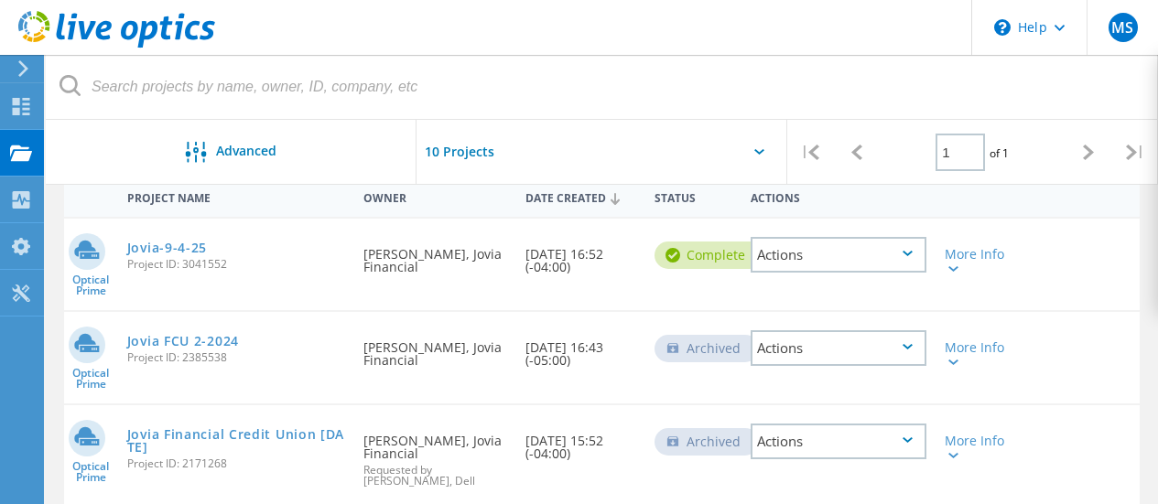
click at [871, 262] on div "Actions" at bounding box center [838, 255] width 176 height 36
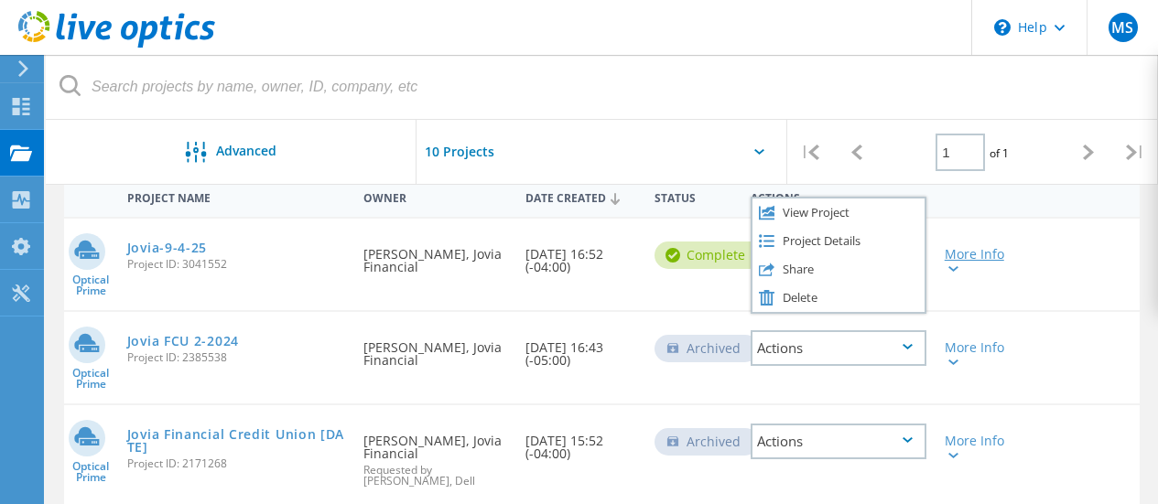
click at [948, 271] on icon at bounding box center [953, 268] width 10 height 5
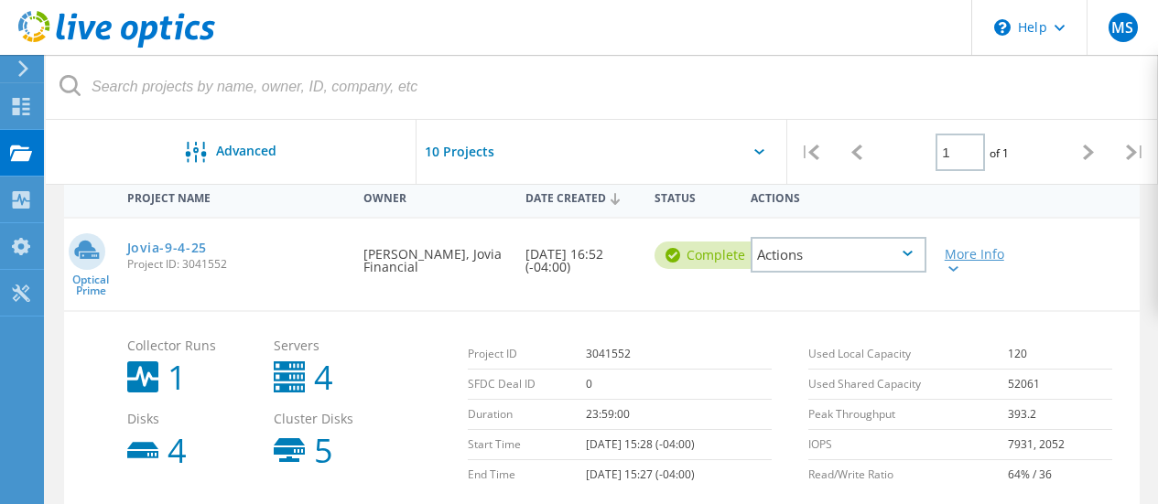
click at [953, 272] on icon at bounding box center [953, 268] width 10 height 5
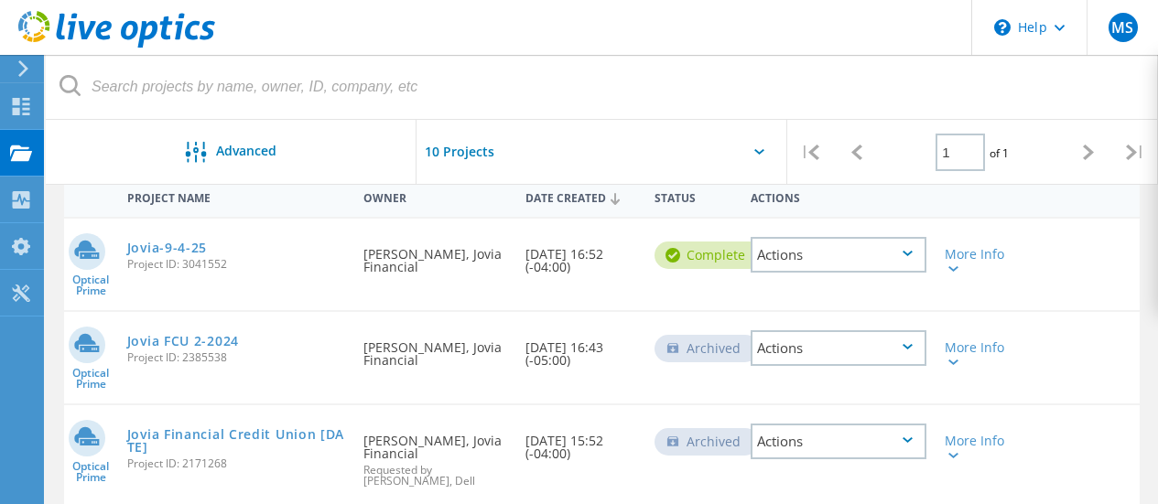
click at [895, 251] on div "Actions" at bounding box center [838, 255] width 176 height 36
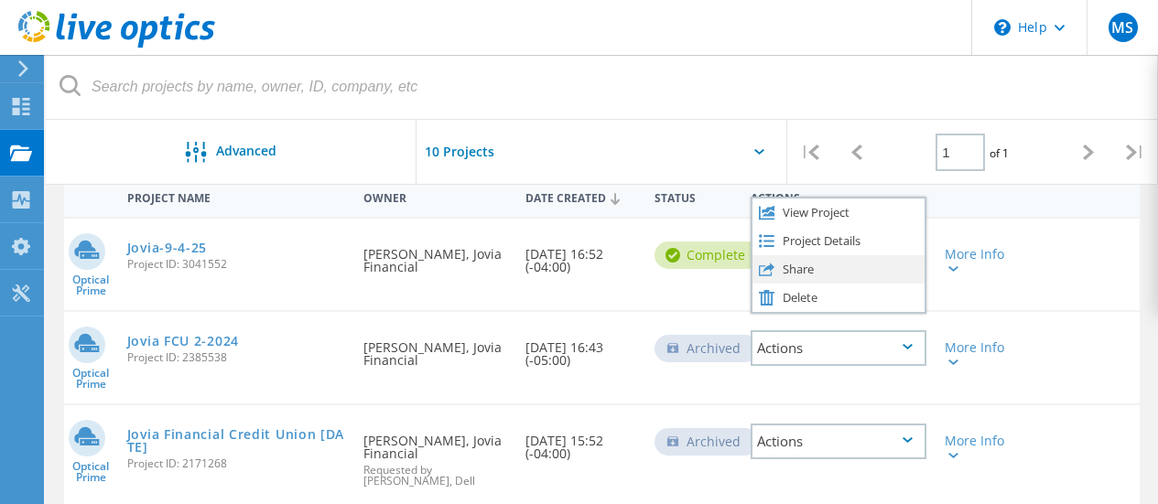
click at [828, 264] on div "Share" at bounding box center [838, 269] width 172 height 28
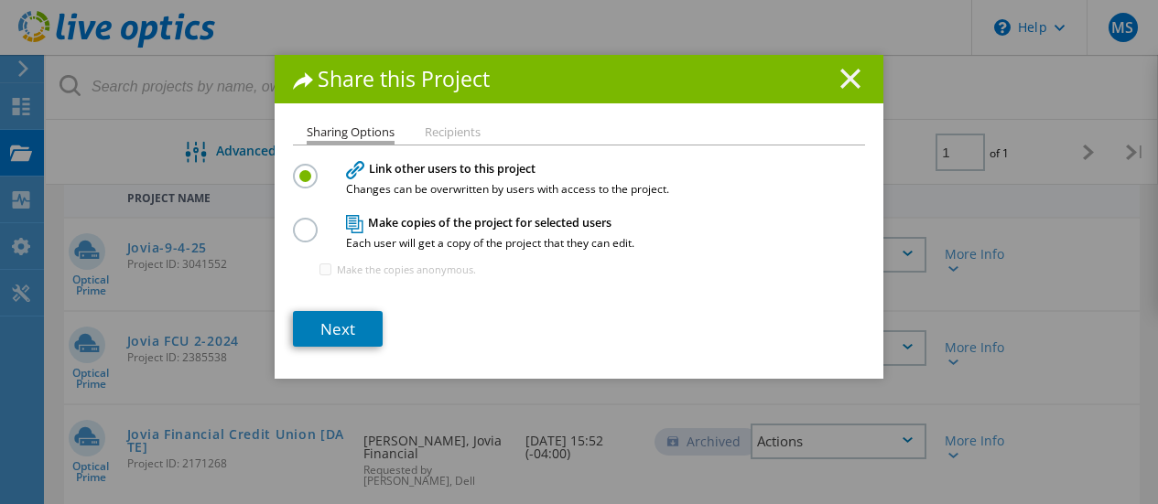
click at [849, 75] on icon at bounding box center [850, 79] width 20 height 20
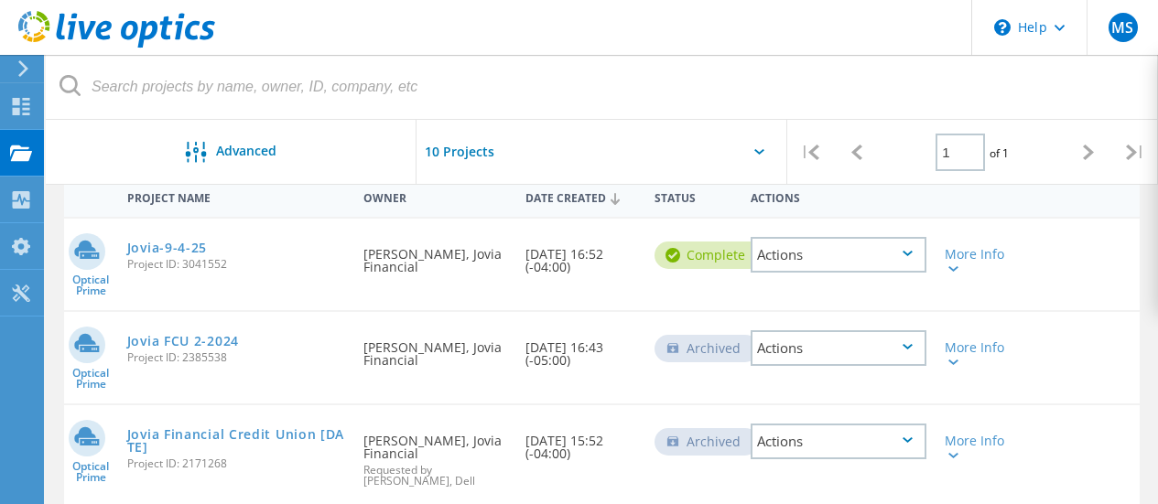
click at [878, 253] on div "Actions" at bounding box center [838, 255] width 176 height 36
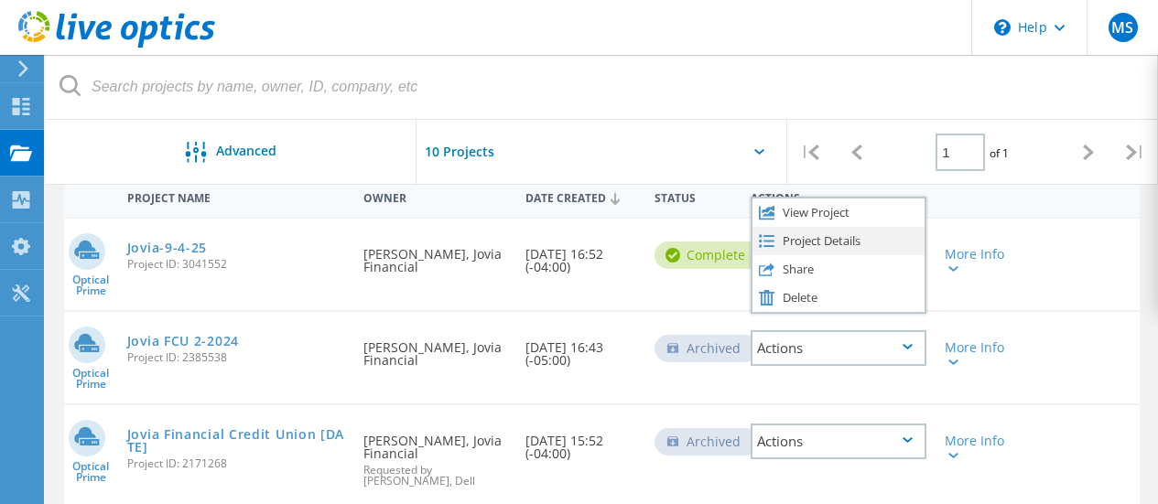
click at [819, 239] on div "Project Details" at bounding box center [838, 241] width 172 height 28
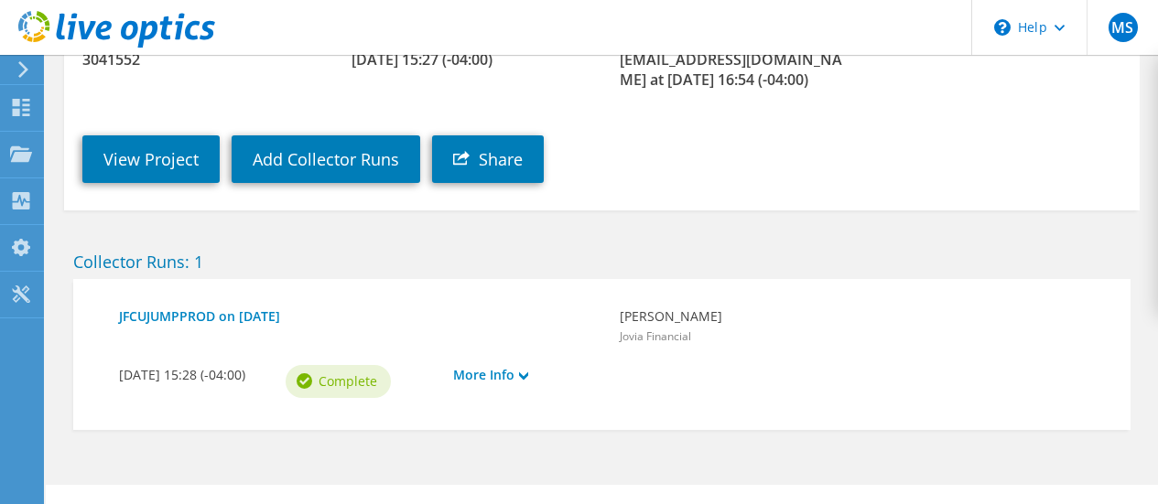
scroll to position [362, 0]
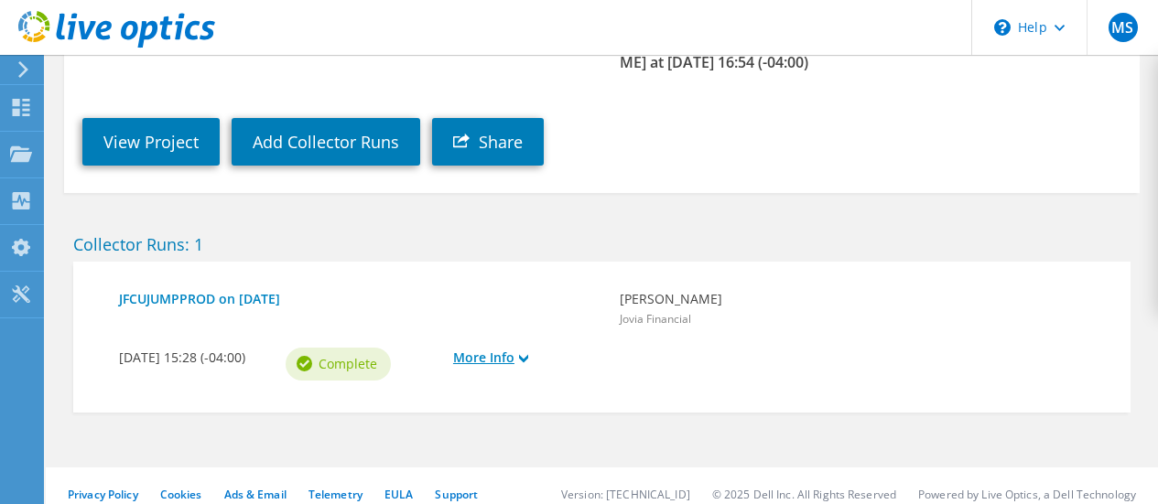
click at [484, 348] on link "More Info" at bounding box center [527, 358] width 148 height 20
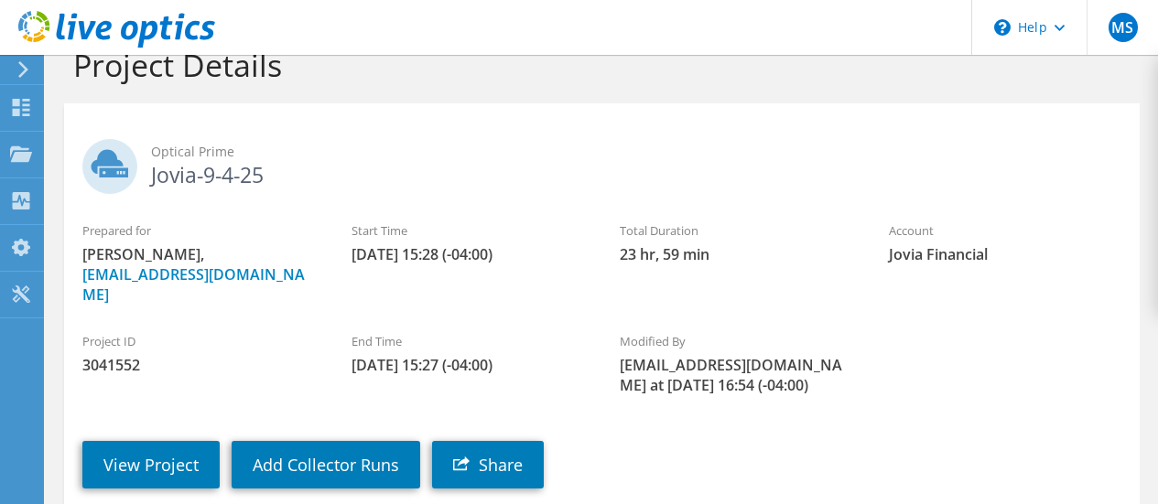
scroll to position [0, 0]
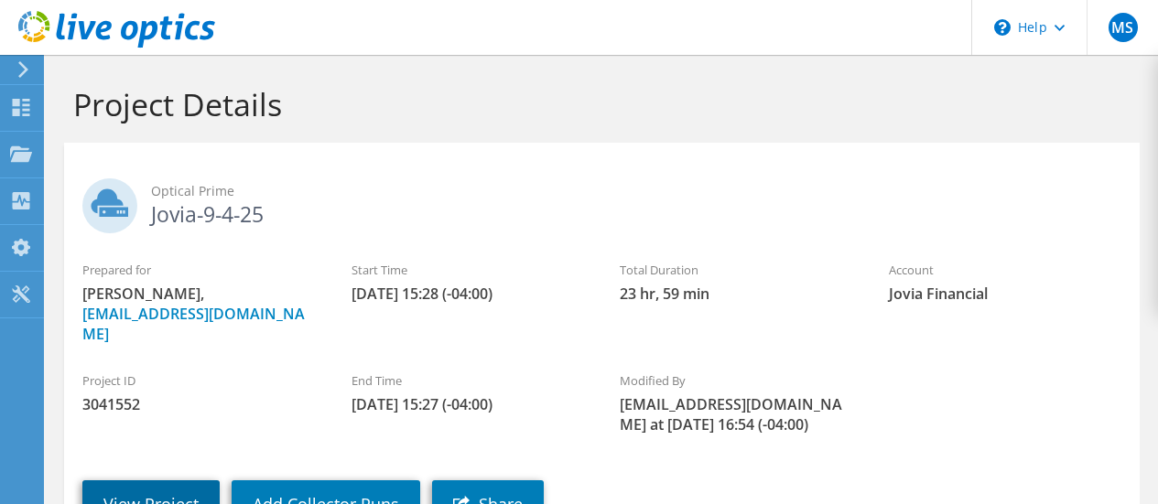
click at [135, 480] on link "View Project" at bounding box center [150, 504] width 137 height 48
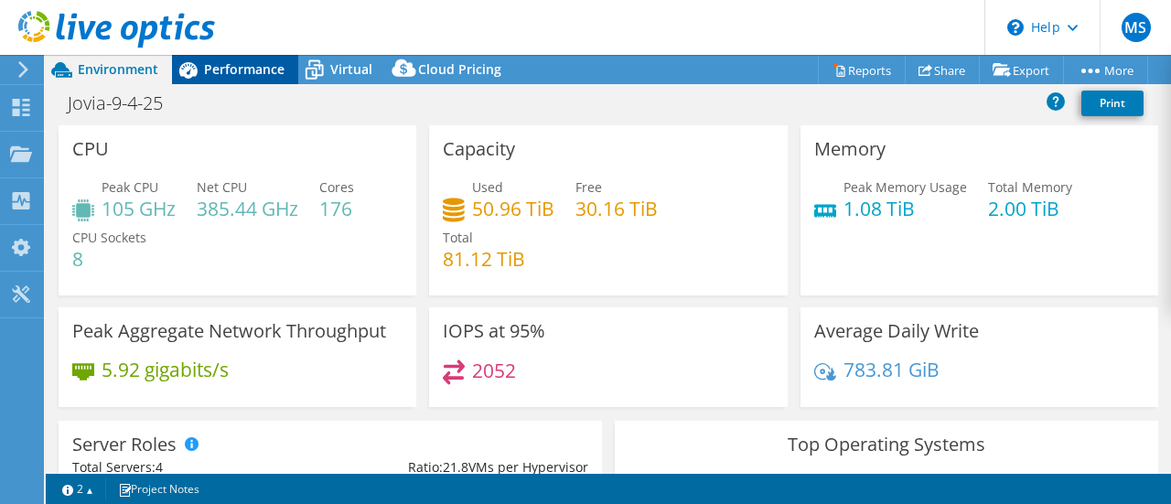
select select "USD"
click at [347, 69] on span "Virtual" at bounding box center [351, 68] width 42 height 17
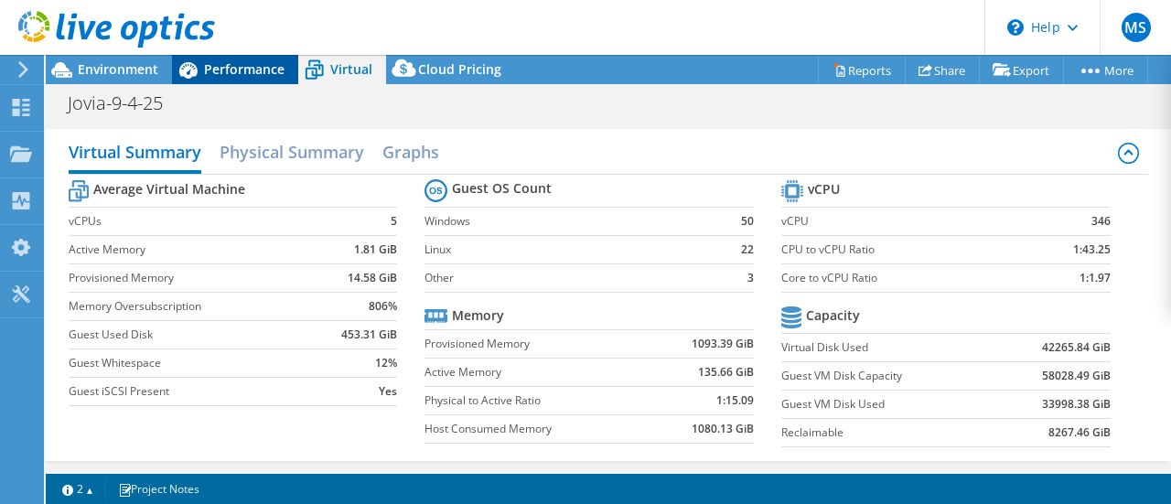
click at [248, 62] on span "Performance" at bounding box center [244, 68] width 81 height 17
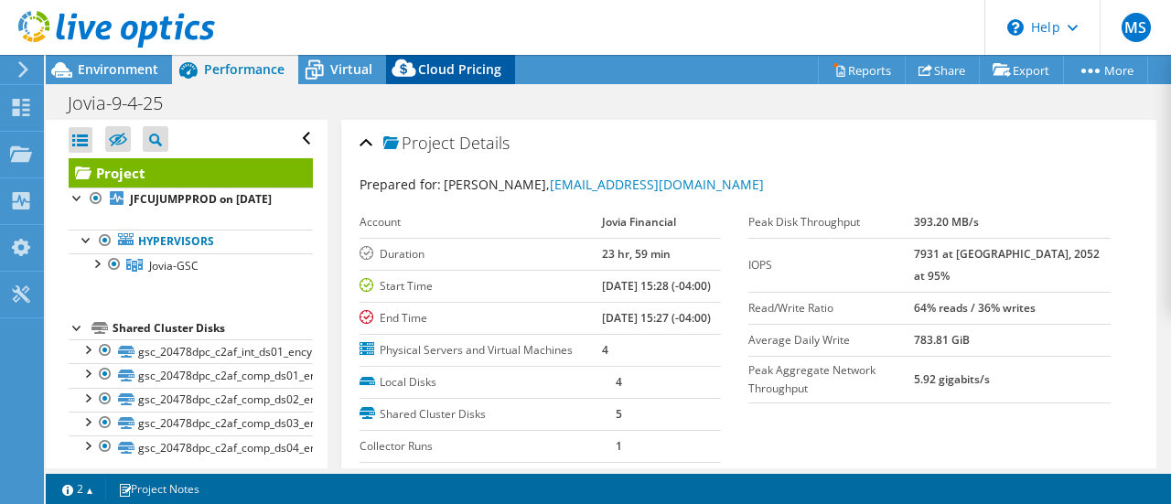
click at [418, 70] on icon at bounding box center [404, 72] width 37 height 37
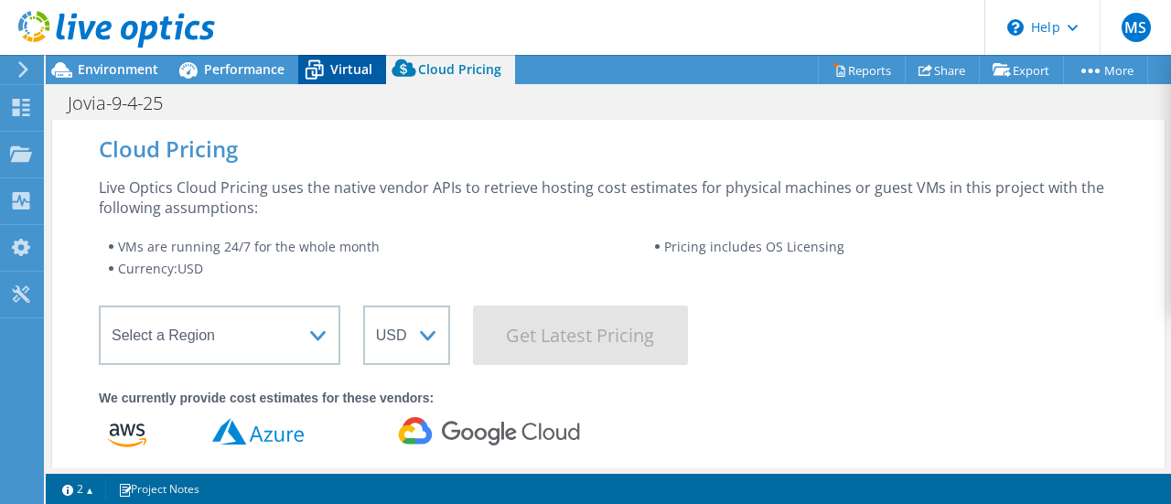
click at [340, 62] on span "Virtual" at bounding box center [351, 68] width 42 height 17
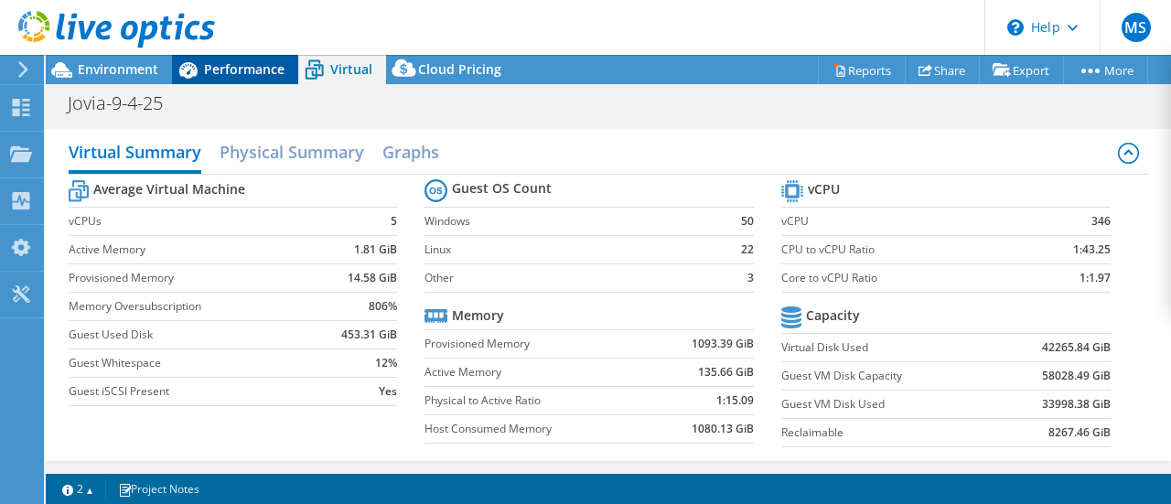
click at [219, 61] on span "Performance" at bounding box center [244, 68] width 81 height 17
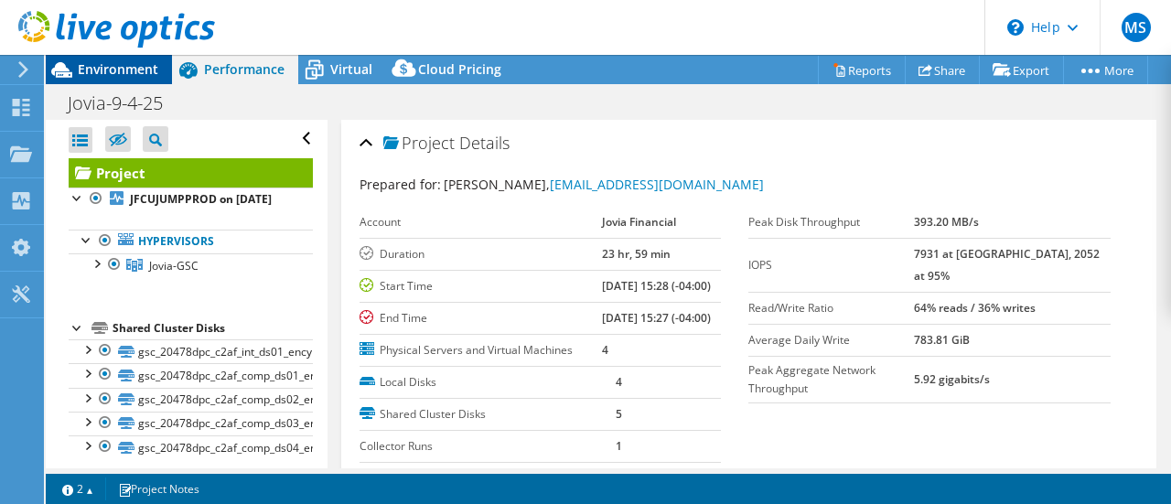
click at [131, 68] on span "Environment" at bounding box center [118, 68] width 81 height 17
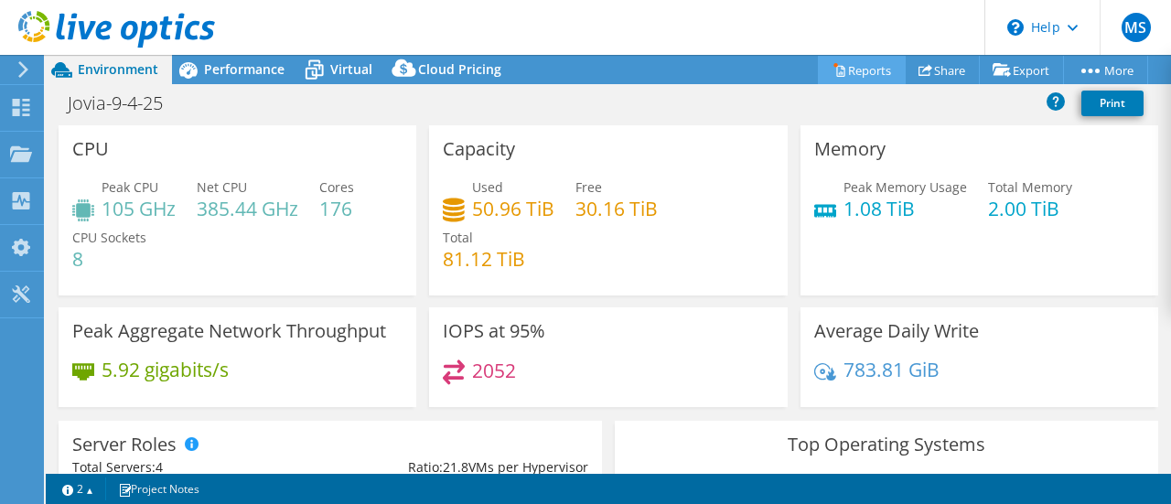
click at [859, 77] on link "Reports" at bounding box center [862, 70] width 88 height 28
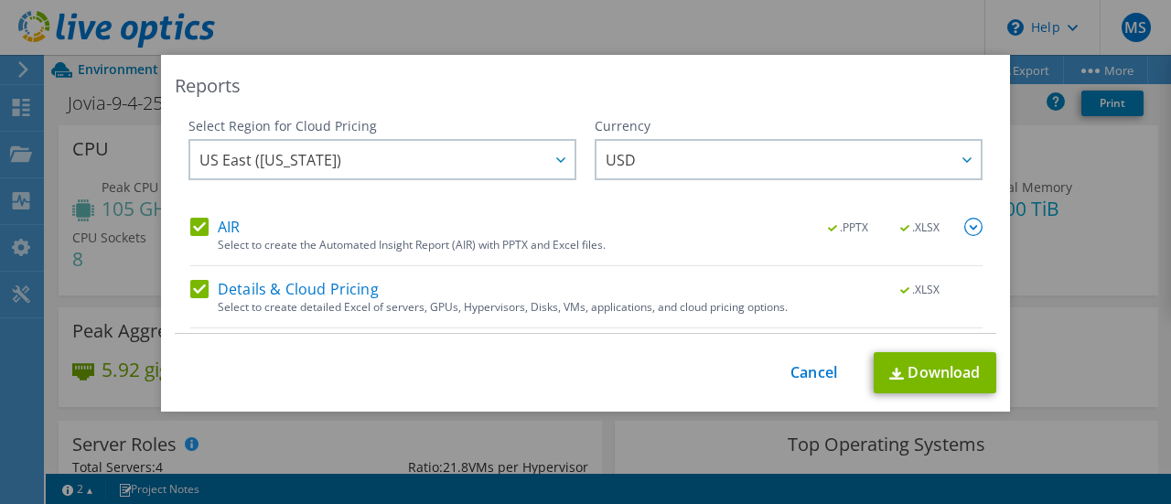
scroll to position [92, 0]
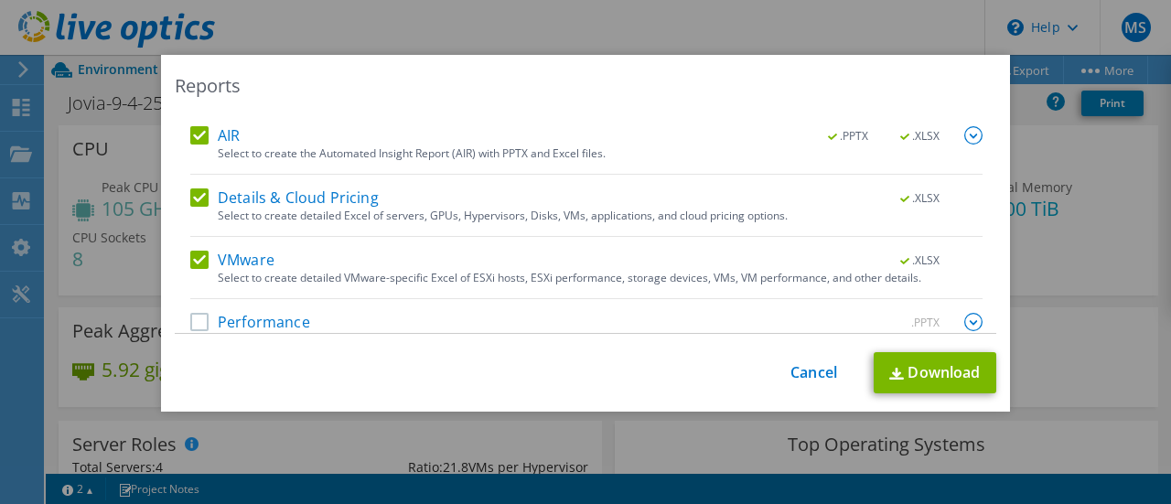
click at [965, 132] on img at bounding box center [974, 135] width 18 height 18
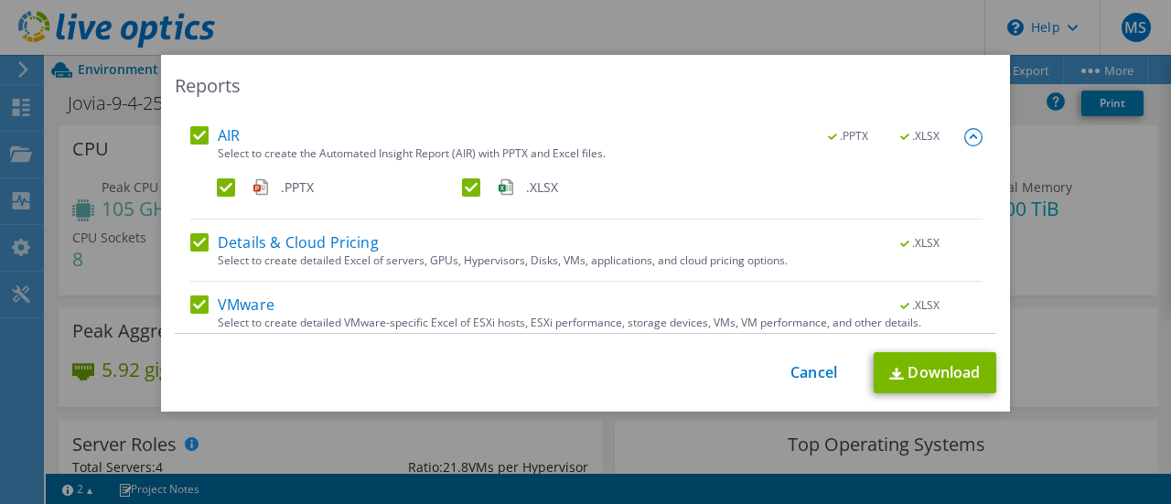
click at [222, 186] on label ".PPTX" at bounding box center [338, 187] width 242 height 18
click at [0, 0] on input ".PPTX" at bounding box center [0, 0] width 0 height 0
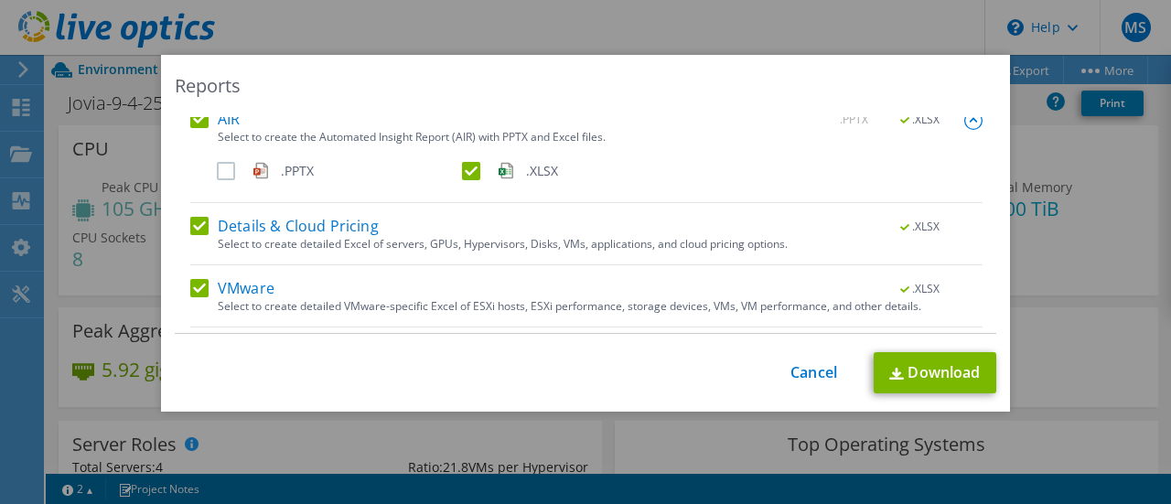
scroll to position [163, 0]
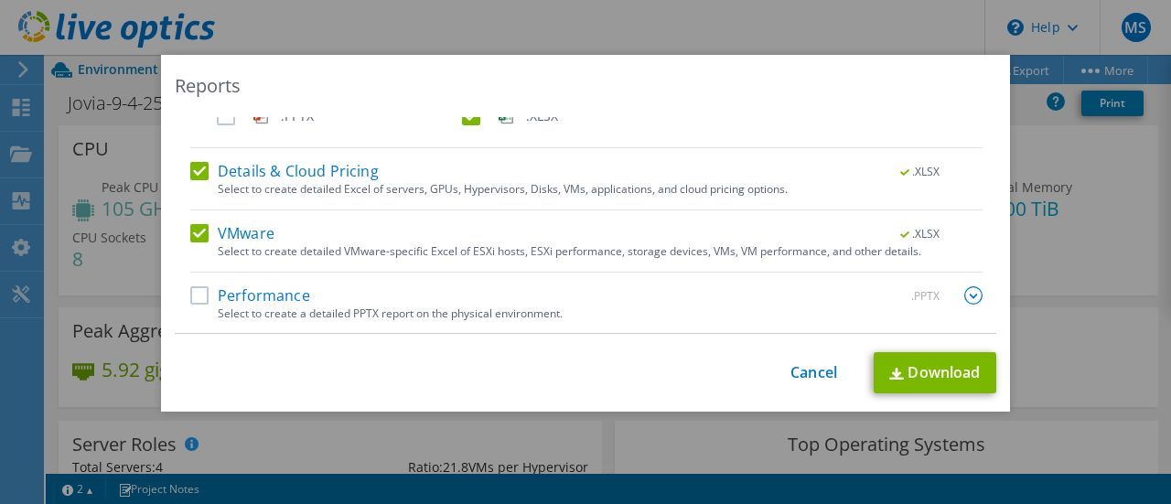
click at [192, 296] on label "Performance" at bounding box center [250, 295] width 120 height 18
click at [0, 0] on input "Performance" at bounding box center [0, 0] width 0 height 0
click at [965, 293] on img at bounding box center [974, 295] width 18 height 18
click at [965, 292] on img at bounding box center [974, 297] width 18 height 18
click at [934, 296] on span ".PPTX" at bounding box center [921, 296] width 70 height 13
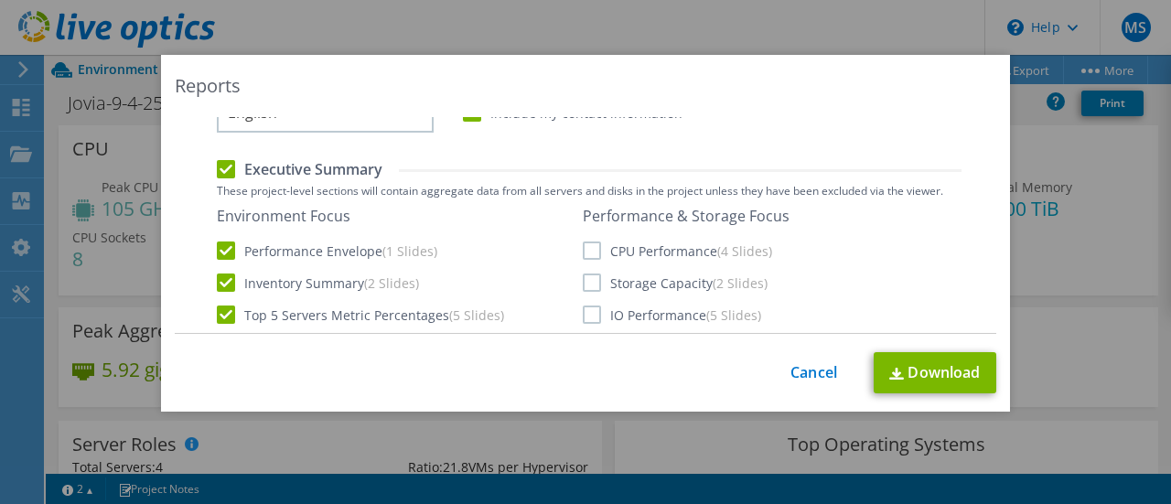
scroll to position [255, 0]
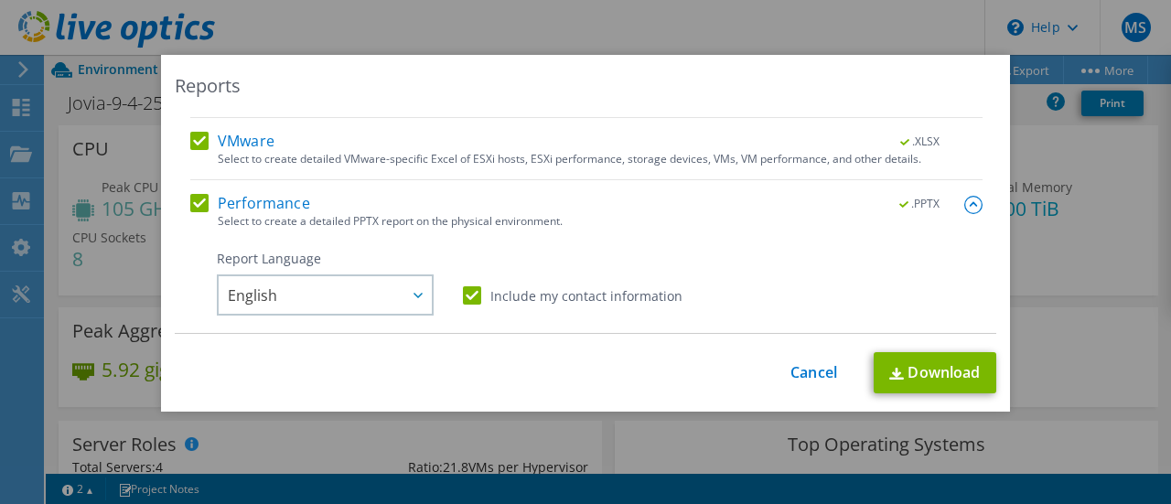
click at [192, 196] on label "Performance" at bounding box center [250, 203] width 120 height 18
click at [0, 0] on input "Performance" at bounding box center [0, 0] width 0 height 0
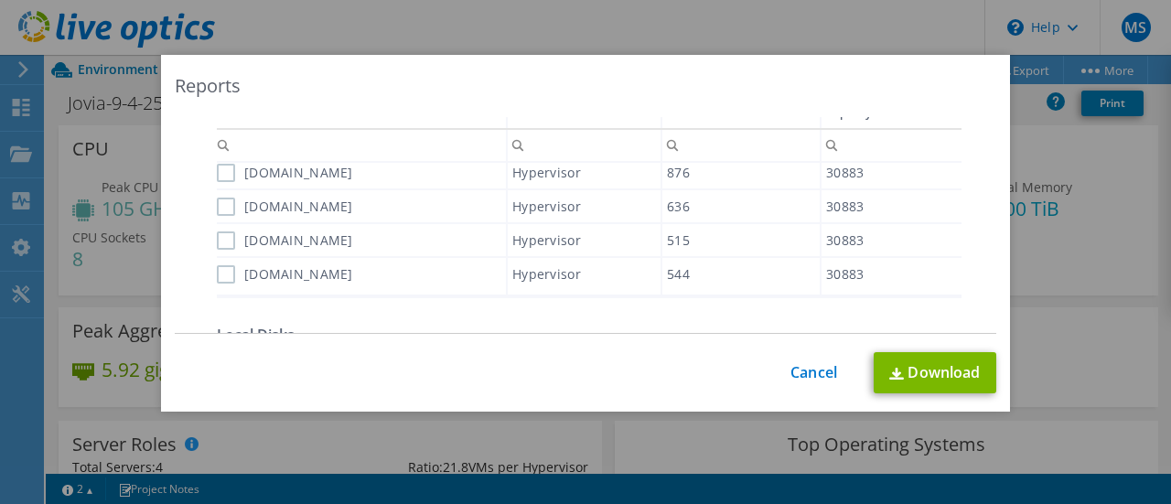
scroll to position [0, 0]
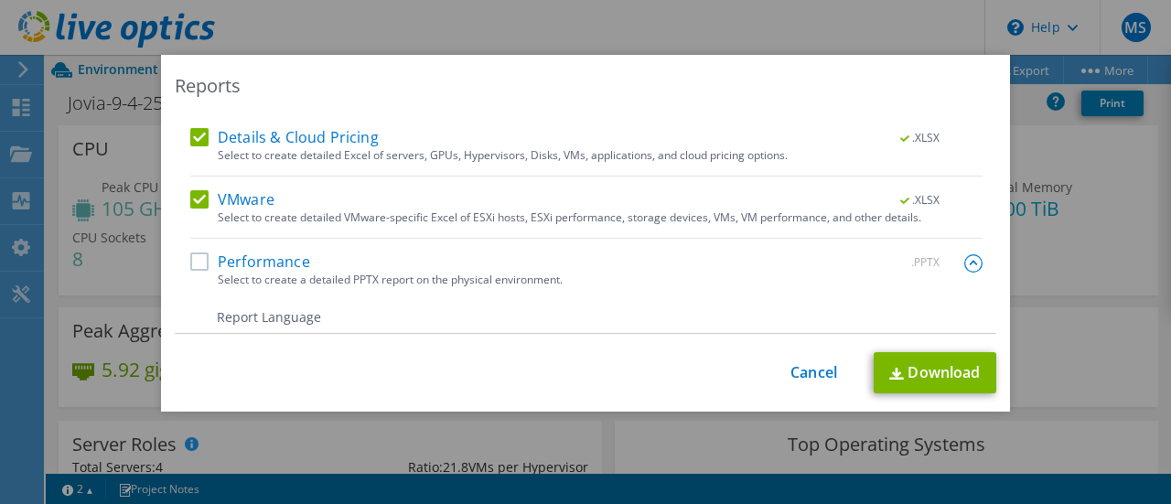
click at [965, 265] on img at bounding box center [974, 263] width 18 height 18
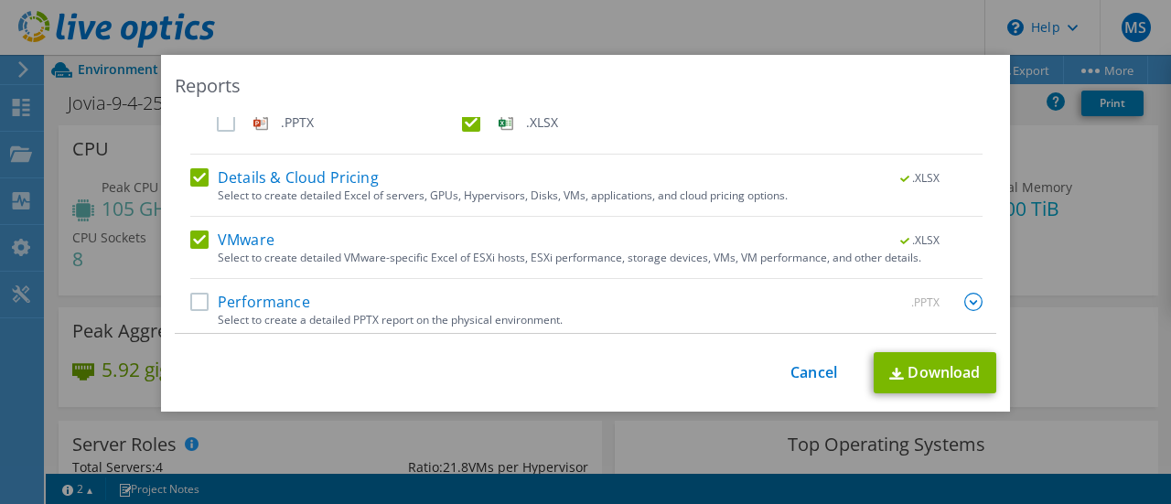
scroll to position [163, 0]
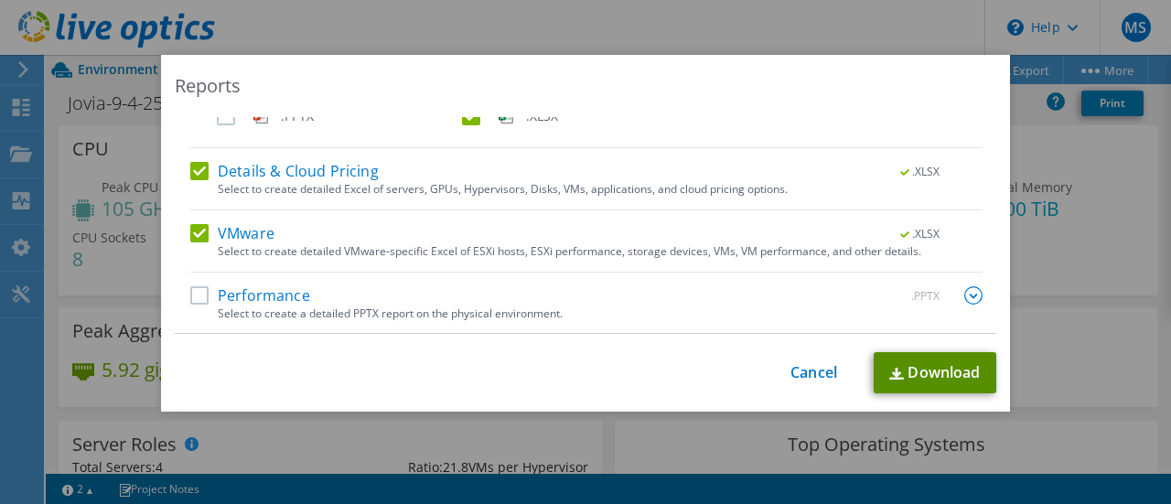
click at [929, 365] on link "Download" at bounding box center [935, 372] width 123 height 41
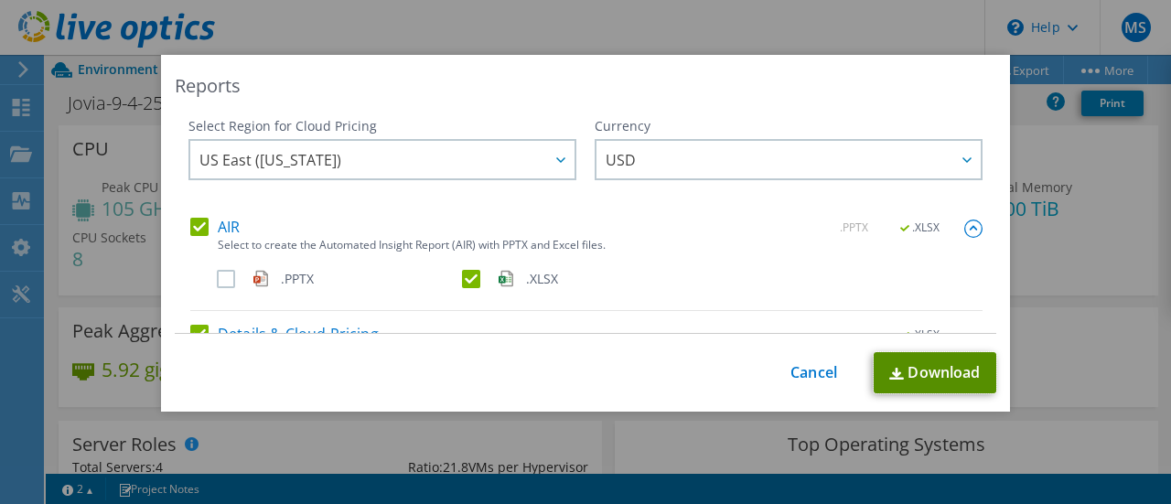
scroll to position [92, 0]
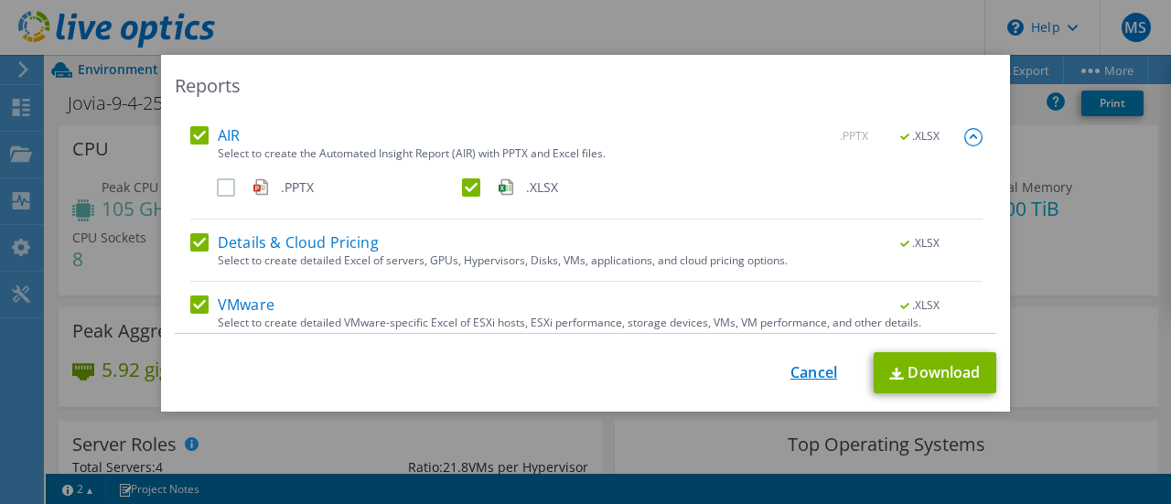
click at [818, 369] on link "Cancel" at bounding box center [814, 372] width 47 height 17
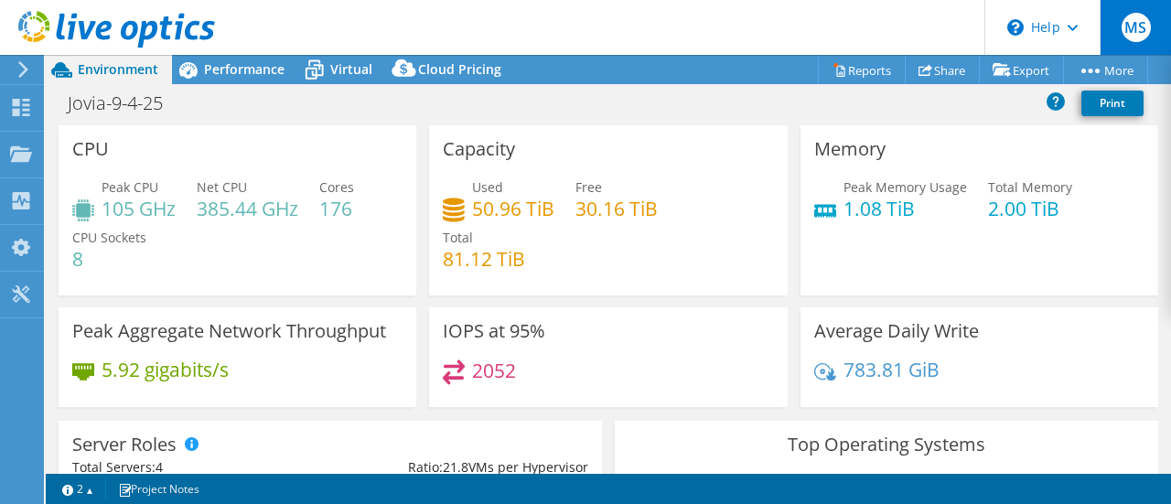
click at [1134, 36] on span "MS" at bounding box center [1136, 27] width 29 height 29
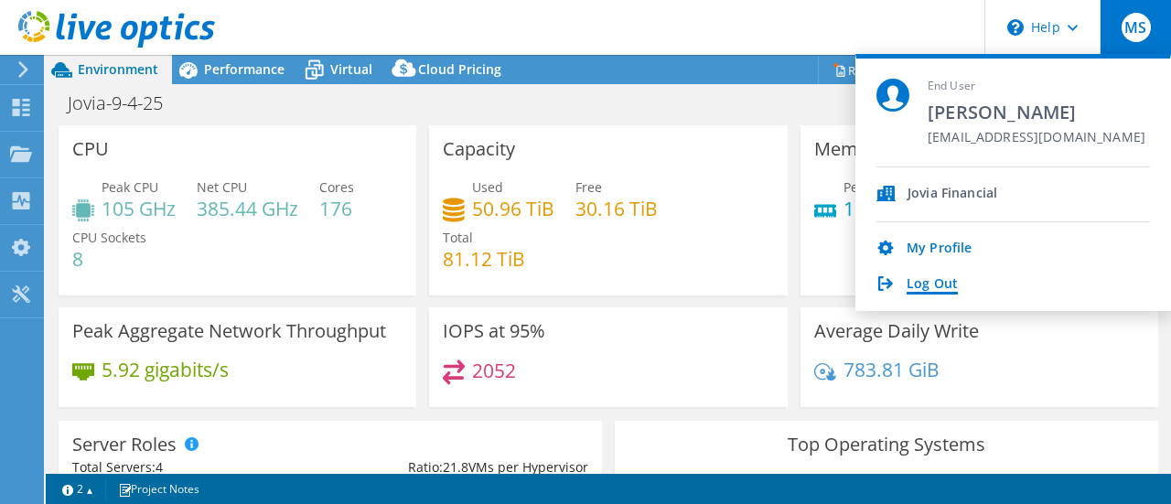
click at [926, 284] on link "Log Out" at bounding box center [932, 284] width 51 height 17
